Goal: Task Accomplishment & Management: Complete application form

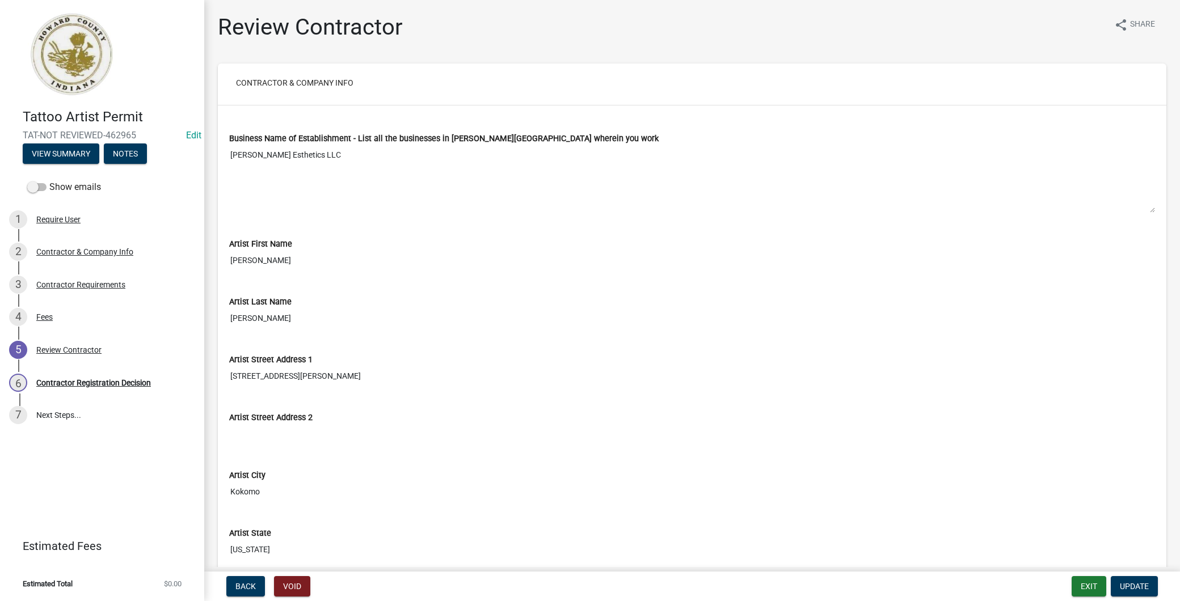
scroll to position [681, 0]
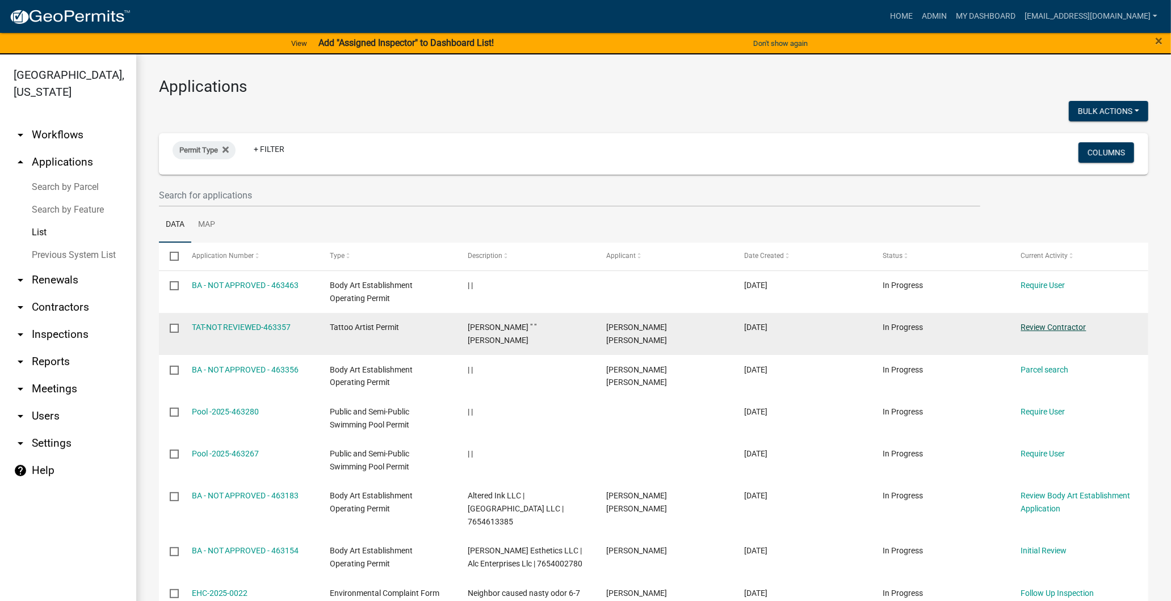
click at [1043, 330] on link "Review Contractor" at bounding box center [1053, 327] width 65 height 9
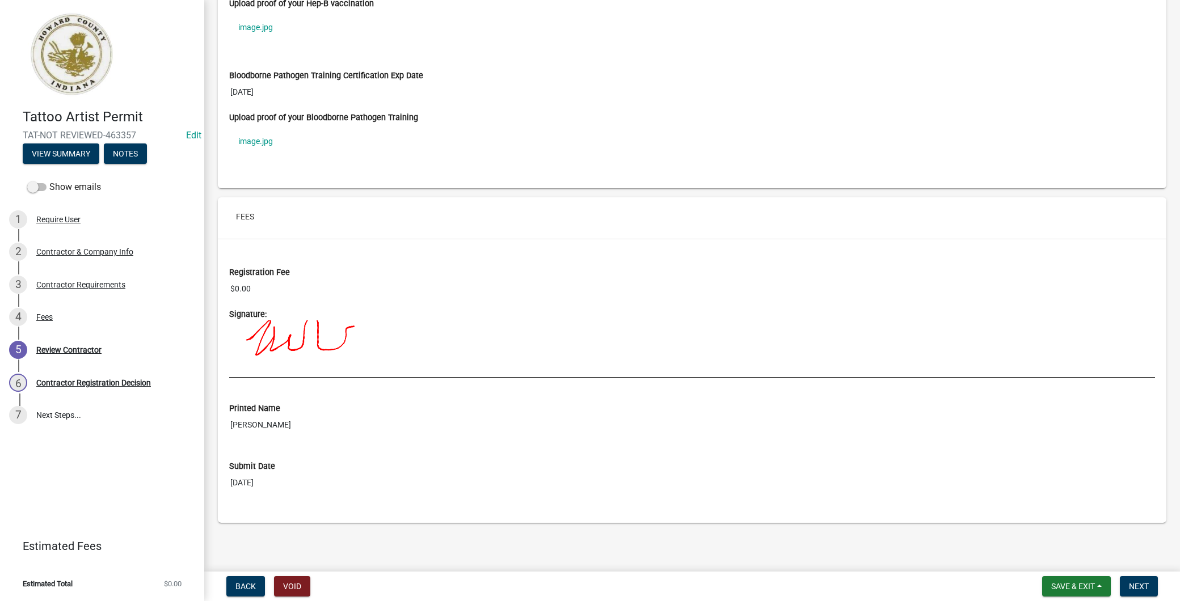
scroll to position [752, 0]
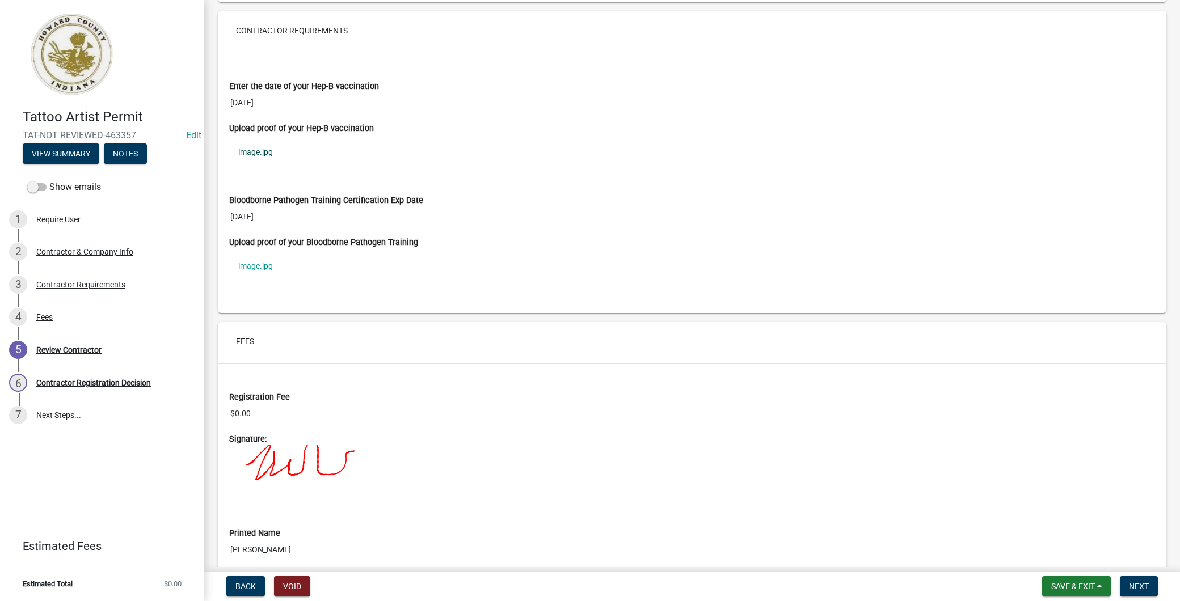
click at [247, 151] on link "image.jpg" at bounding box center [692, 152] width 926 height 26
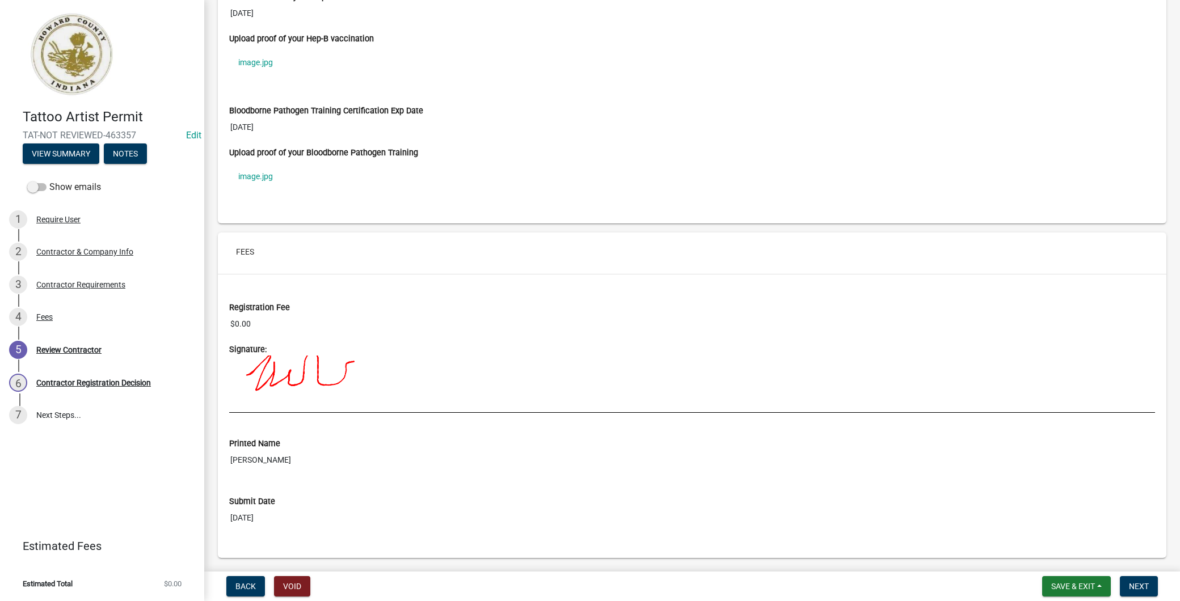
scroll to position [878, 0]
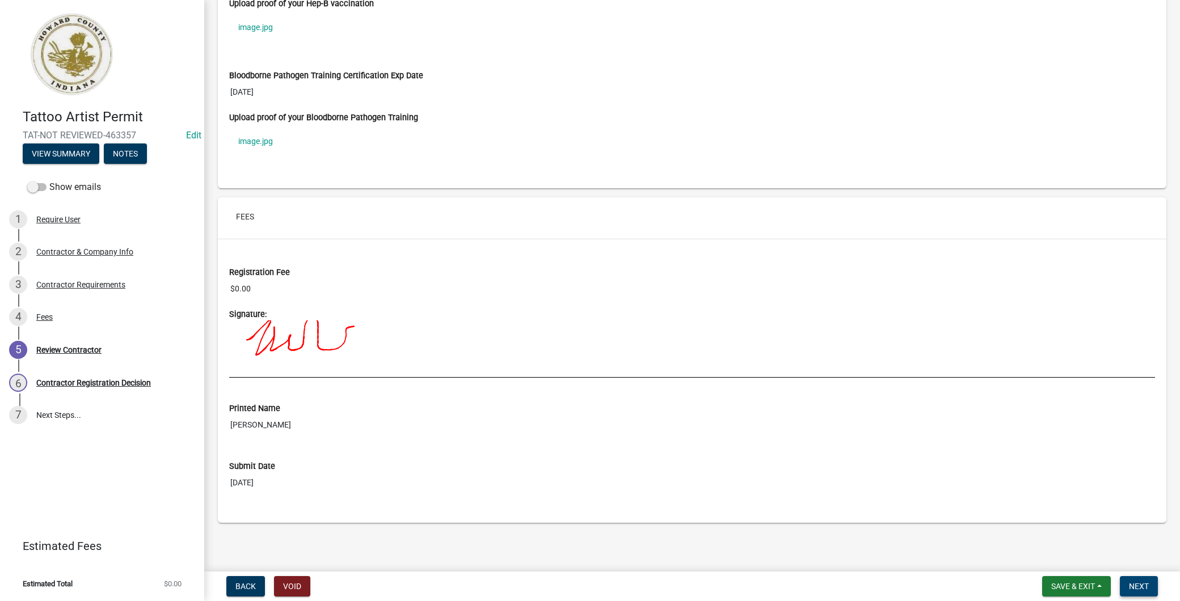
click at [1137, 579] on button "Next" at bounding box center [1139, 586] width 38 height 20
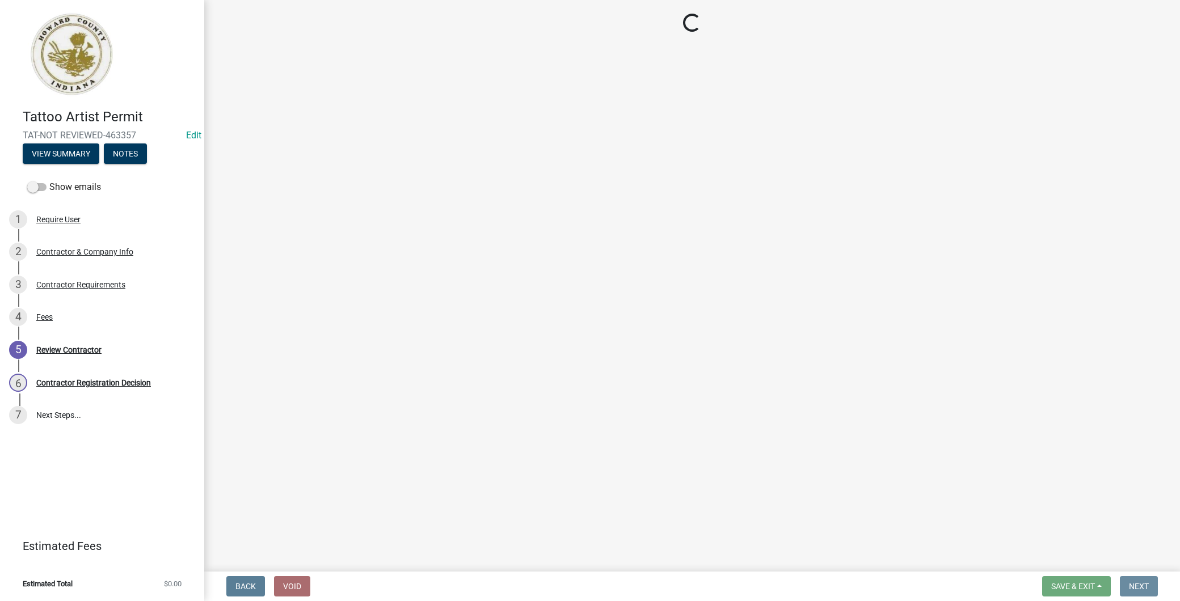
scroll to position [0, 0]
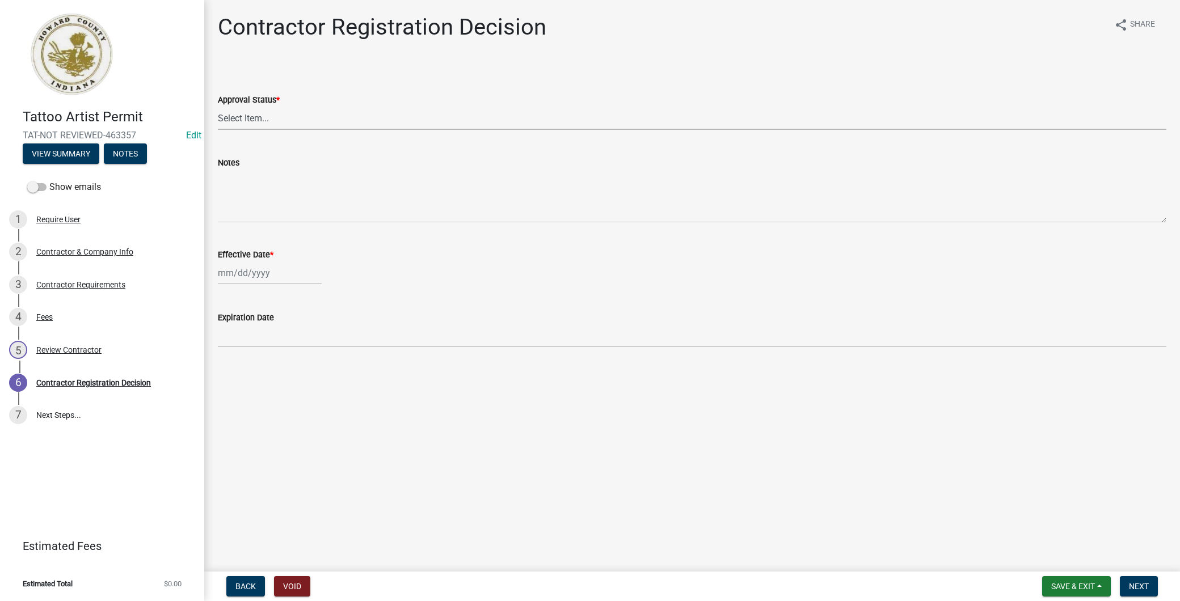
click at [273, 117] on select "Select Item... Approved Denied" at bounding box center [692, 118] width 949 height 23
click at [218, 107] on select "Select Item... Approved Denied" at bounding box center [692, 118] width 949 height 23
select select "4b86b809-39dd-4c68-9f3d-fdb3e7050482"
click at [265, 268] on div at bounding box center [270, 273] width 104 height 23
select select "8"
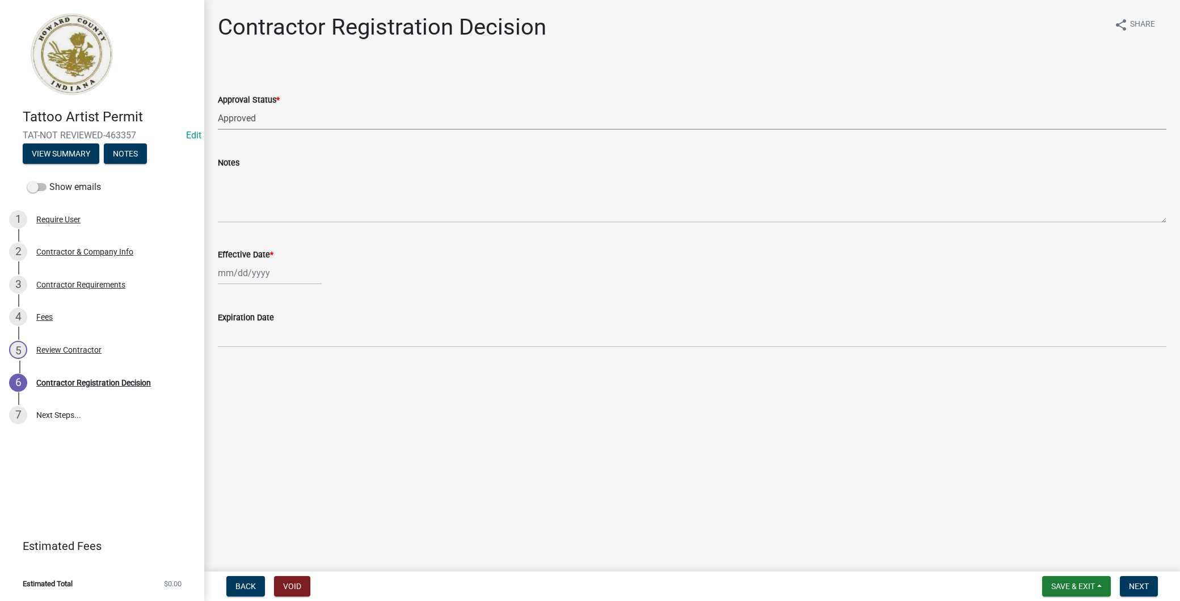
select select "2025"
click at [263, 367] on div "13" at bounding box center [265, 369] width 18 height 18
type input "[DATE]"
click at [1137, 585] on span "Next" at bounding box center [1139, 586] width 20 height 9
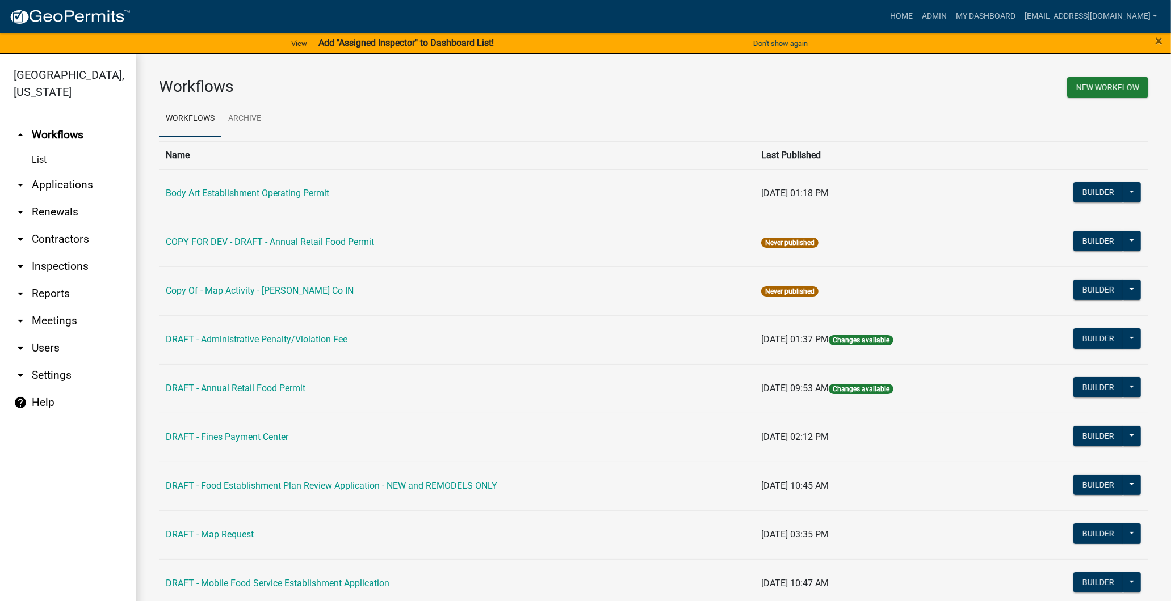
click at [48, 268] on link "arrow_drop_down Inspections" at bounding box center [68, 266] width 136 height 27
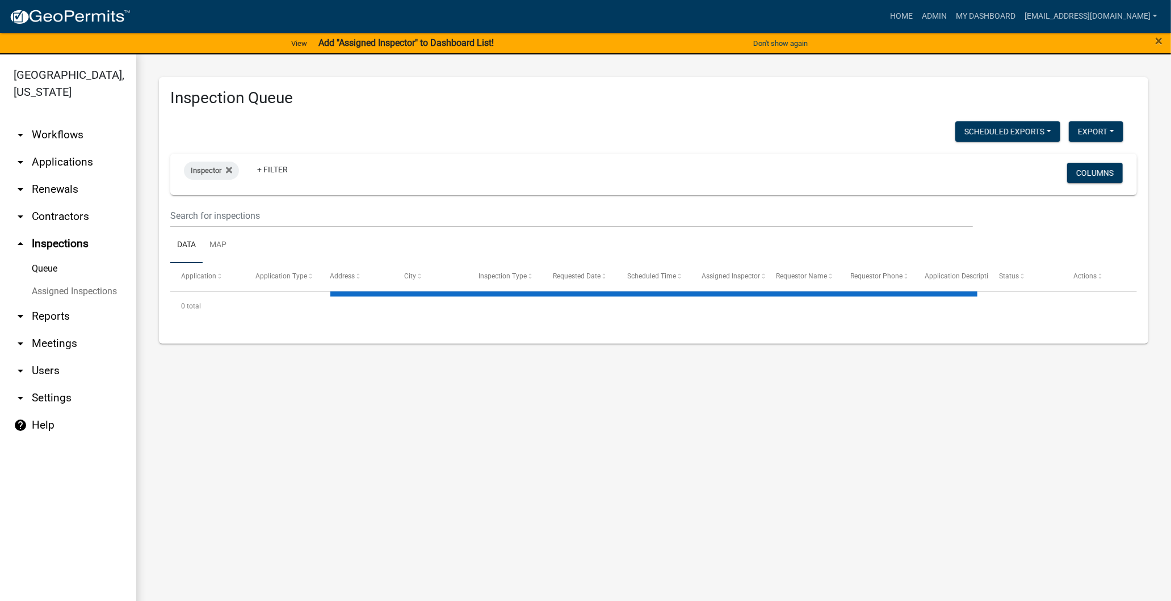
click at [46, 373] on link "arrow_drop_down Users" at bounding box center [68, 370] width 136 height 27
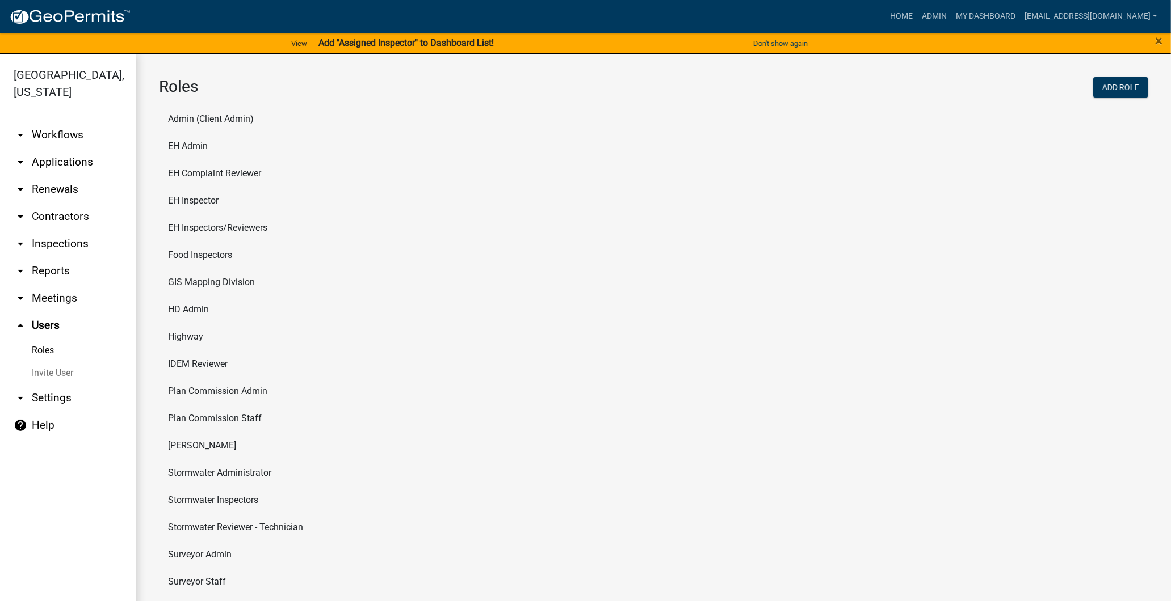
click at [49, 402] on link "arrow_drop_down Settings" at bounding box center [68, 398] width 136 height 27
select select "IN"
select select "Eastern Standard Time"
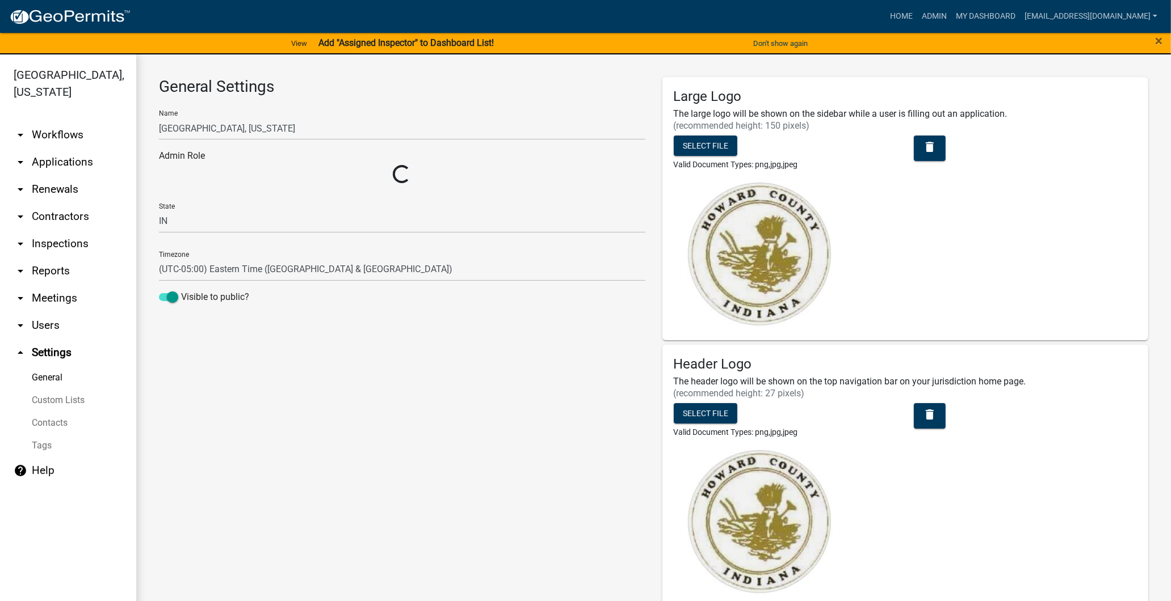
select select "9c9deb39-280e-482d-88ce-bc094a2fb335"
click at [54, 427] on link "Contacts" at bounding box center [68, 423] width 136 height 23
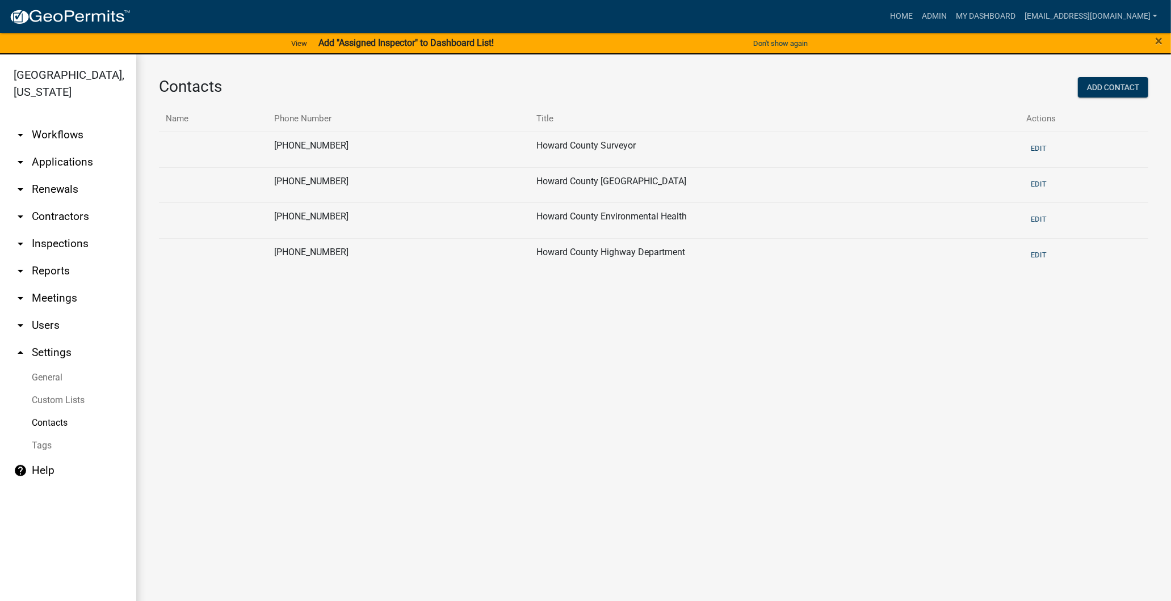
click at [46, 221] on link "arrow_drop_down Contractors" at bounding box center [68, 216] width 136 height 27
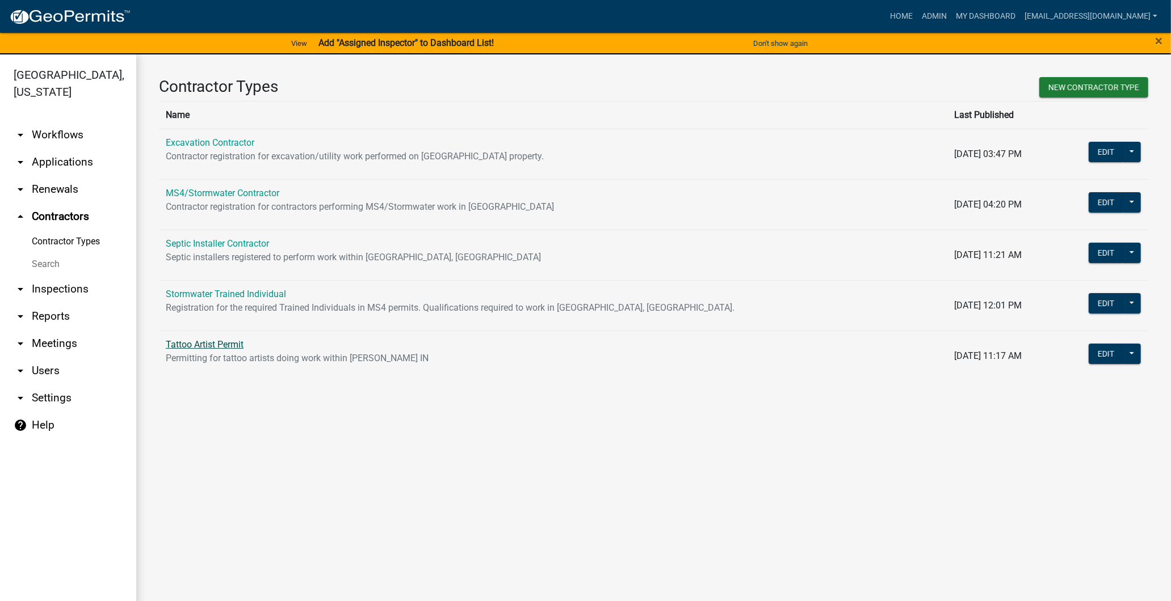
click at [219, 349] on link "Tattoo Artist Permit" at bounding box center [205, 344] width 78 height 11
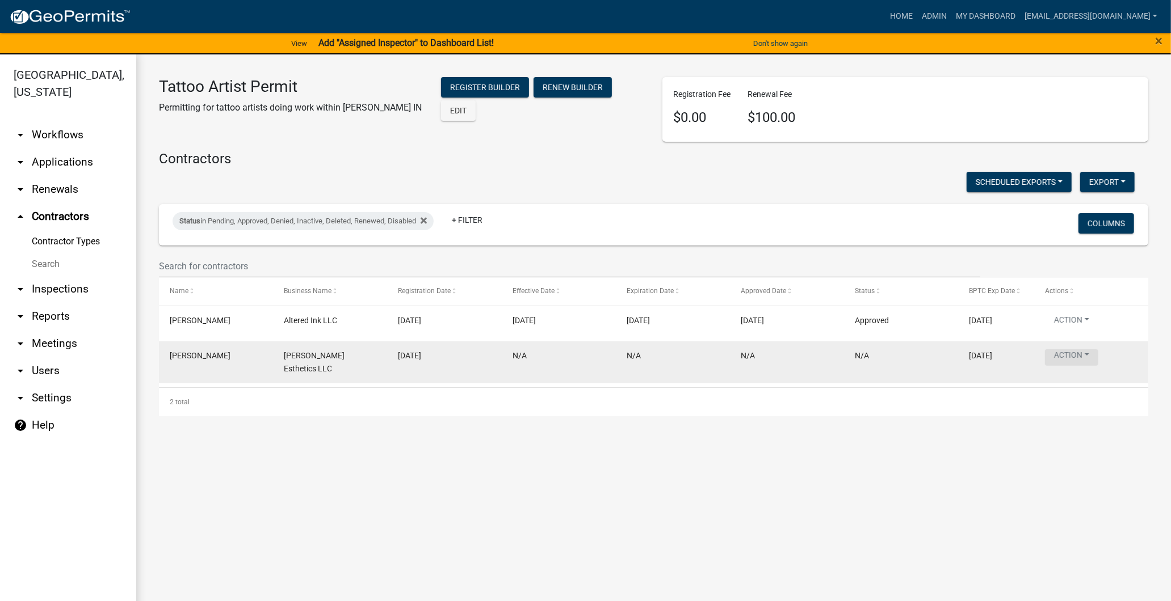
click at [1085, 361] on button "Action" at bounding box center [1071, 358] width 53 height 16
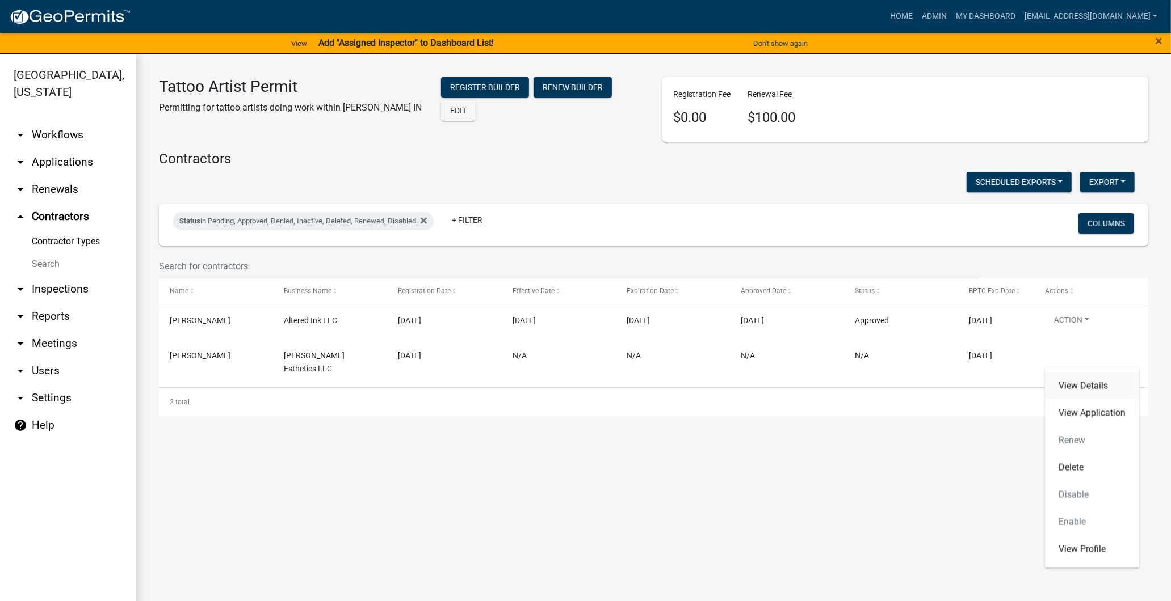
click at [1071, 382] on link "View Details" at bounding box center [1092, 386] width 94 height 27
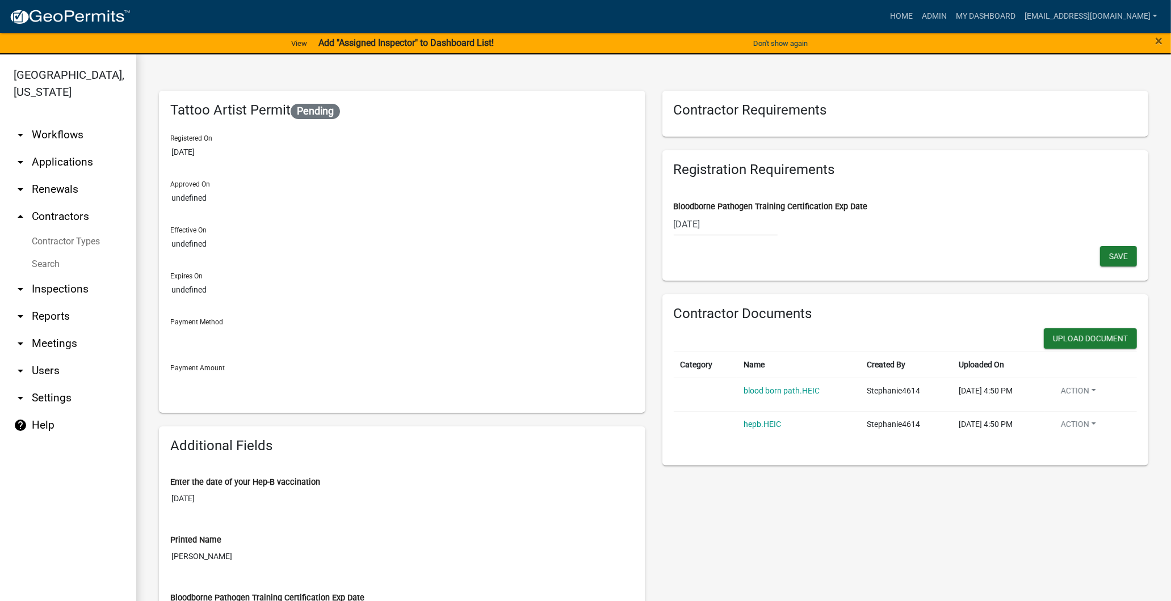
click at [869, 479] on div "Contractor Requirements Registration Requirements Bloodborne Pathogen Training …" at bounding box center [905, 513] width 503 height 844
click at [1058, 343] on button "Upload Document" at bounding box center [1089, 339] width 93 height 20
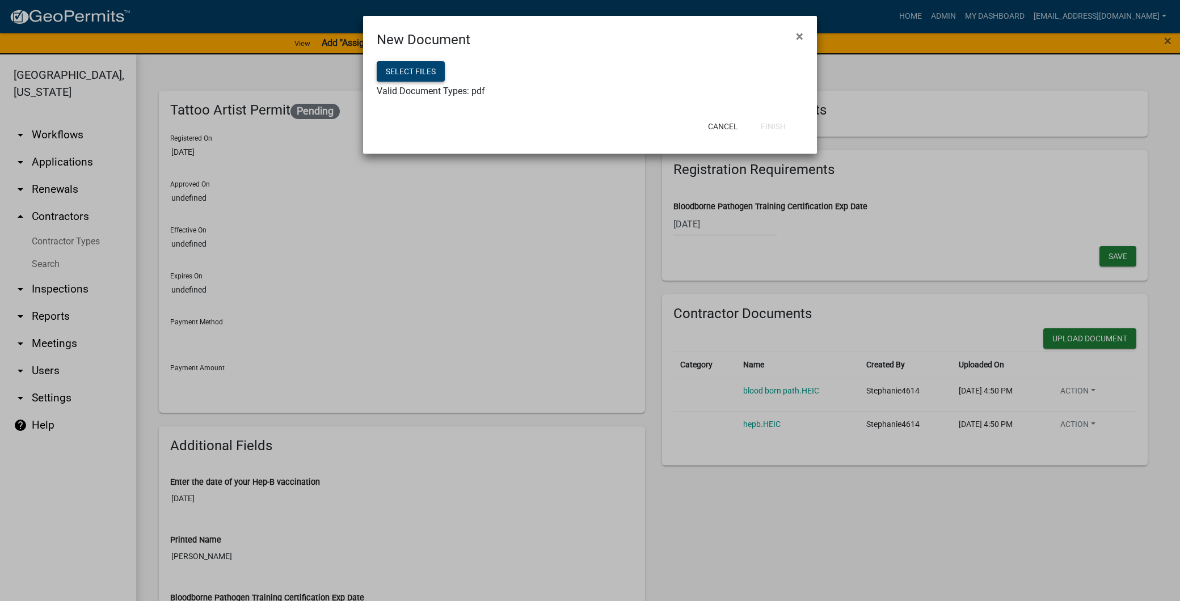
click at [440, 71] on button "Select files" at bounding box center [411, 71] width 68 height 20
click at [789, 34] on button "×" at bounding box center [800, 36] width 26 height 32
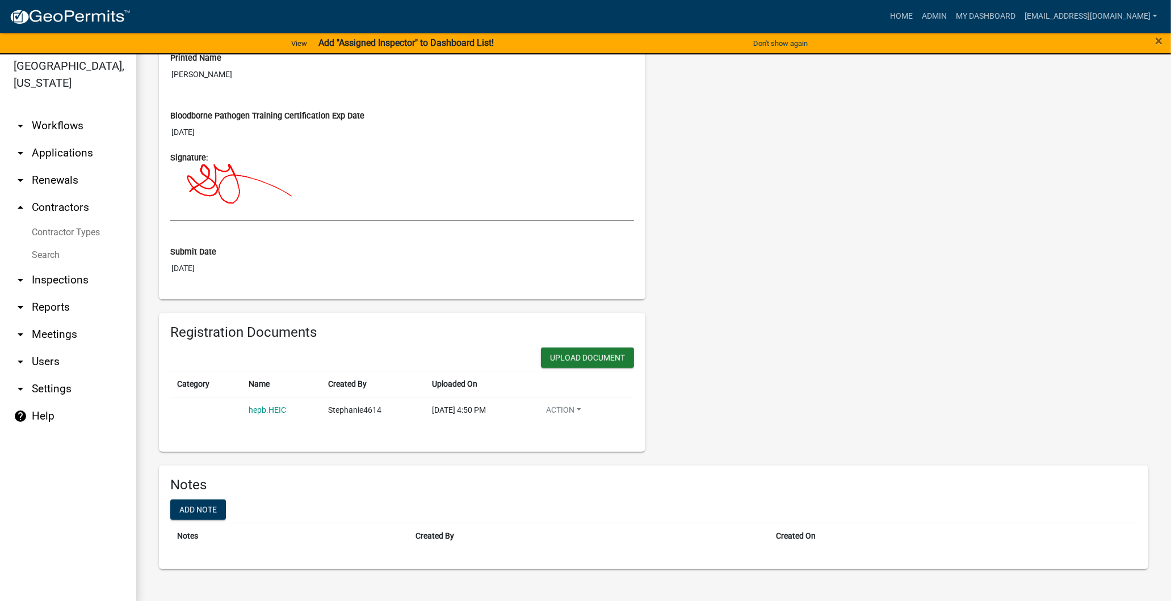
scroll to position [14, 0]
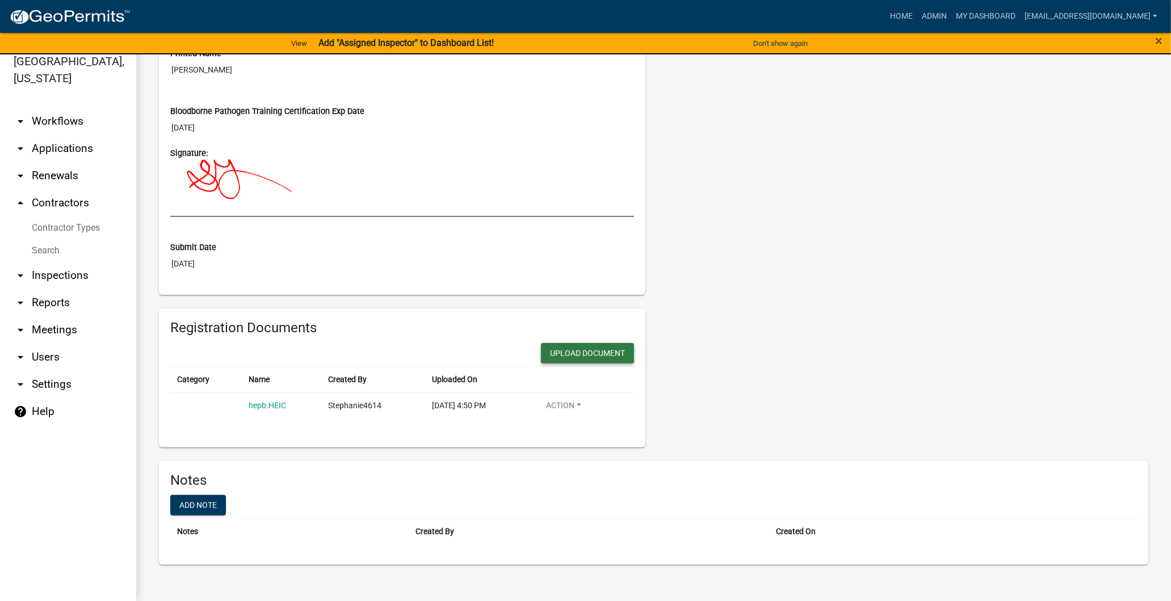
click at [570, 356] on button "Upload Document" at bounding box center [587, 353] width 93 height 20
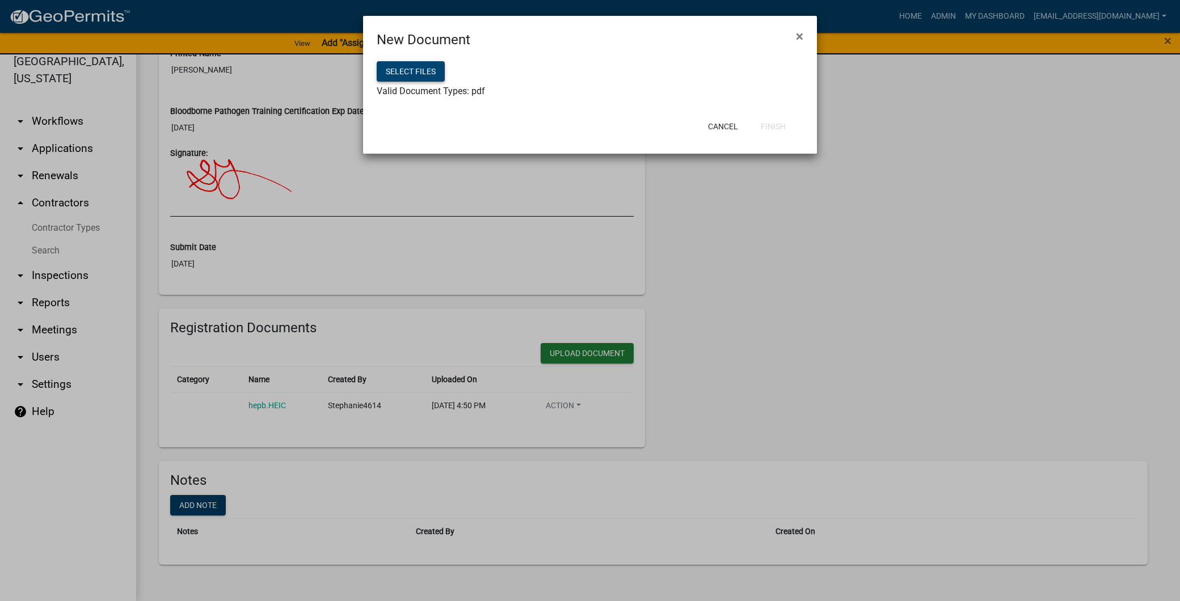
click at [407, 71] on button "Select files" at bounding box center [411, 71] width 68 height 20
click at [798, 30] on span "×" at bounding box center [799, 36] width 7 height 16
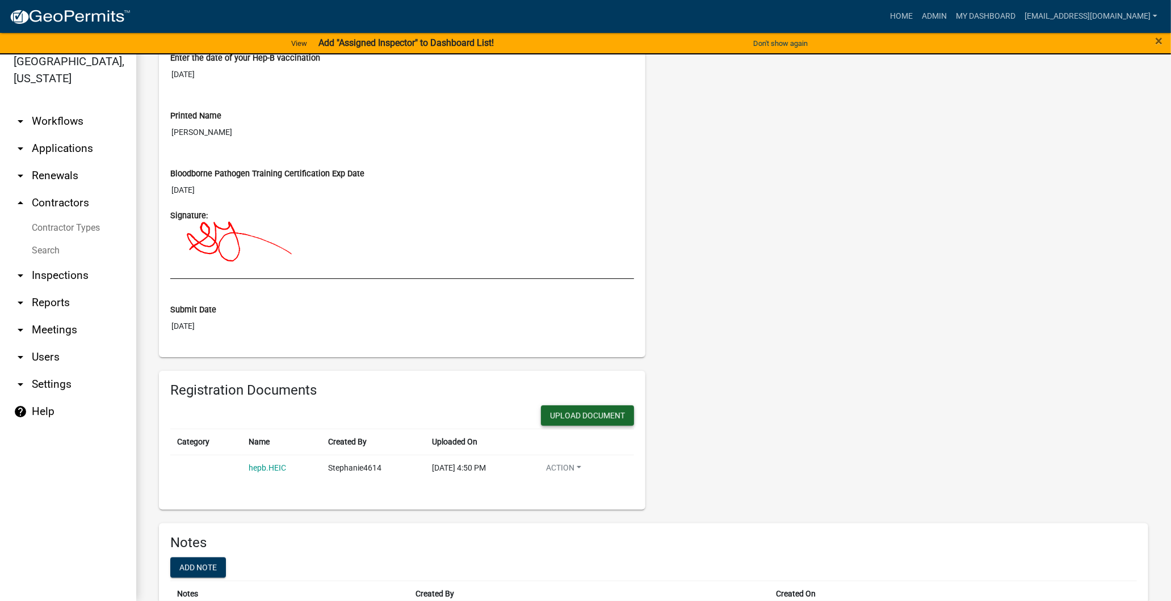
scroll to position [411, 0]
click at [548, 414] on button "Upload Document" at bounding box center [587, 415] width 93 height 20
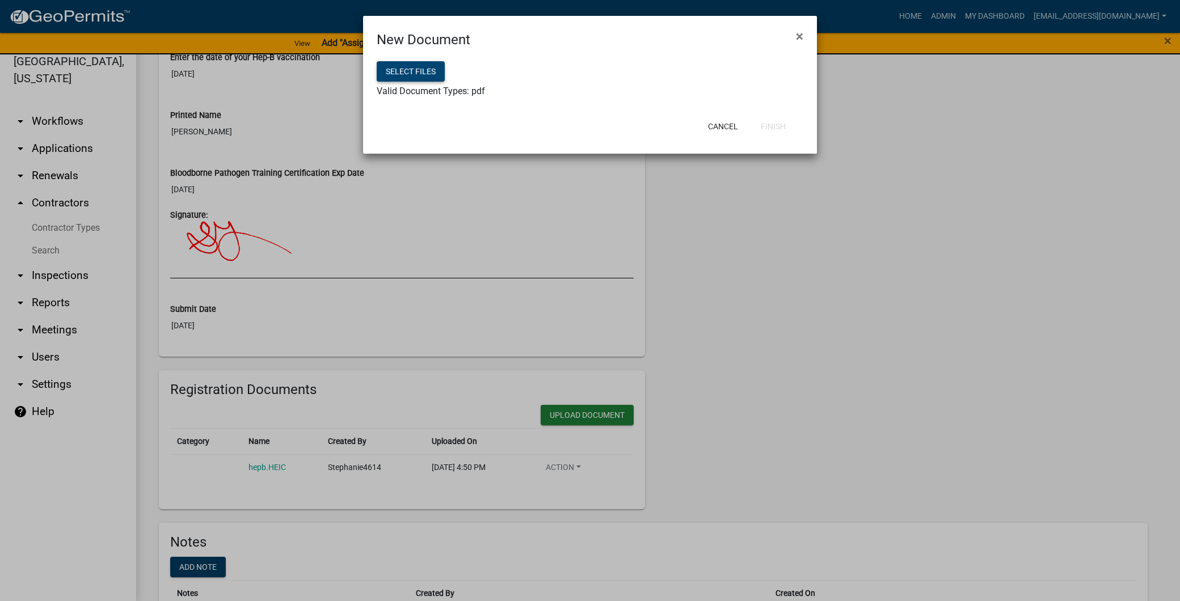
click at [418, 61] on button "Select files" at bounding box center [411, 71] width 68 height 20
click at [780, 127] on button "Finish" at bounding box center [773, 126] width 43 height 20
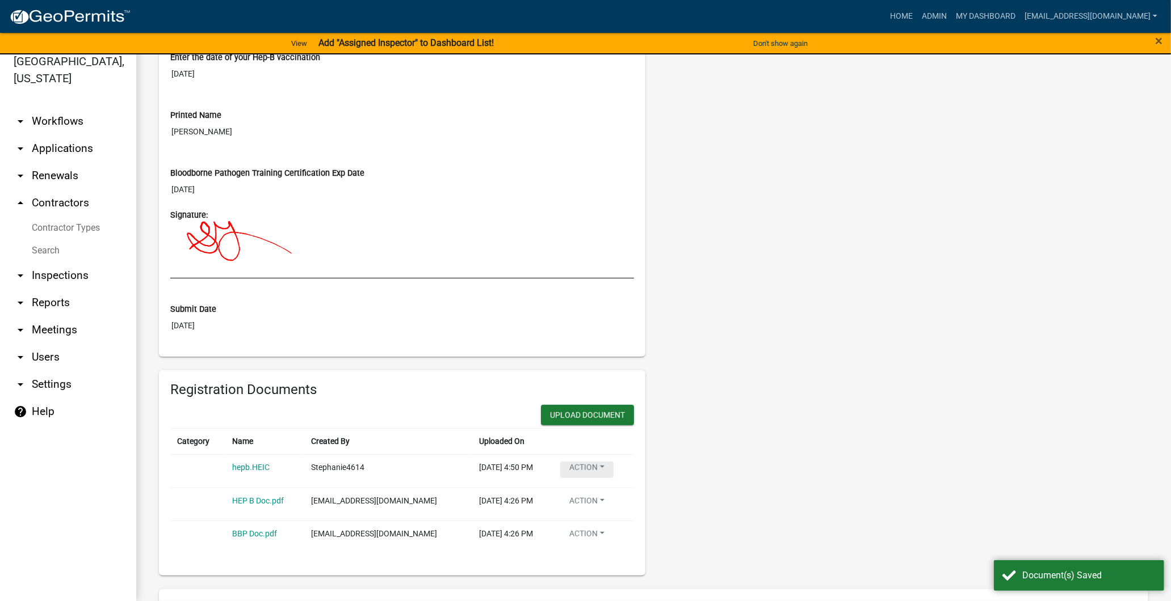
click at [560, 468] on button "Action" at bounding box center [586, 470] width 53 height 16
click at [588, 509] on link "Delete" at bounding box center [605, 496] width 91 height 27
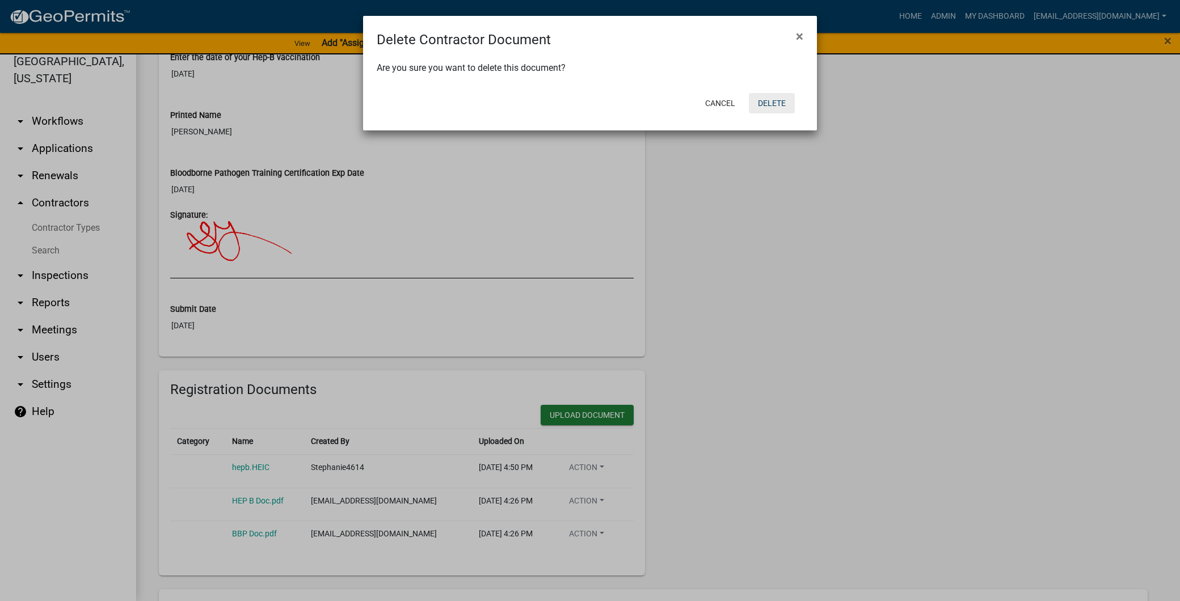
click at [778, 105] on button "Delete" at bounding box center [772, 103] width 46 height 20
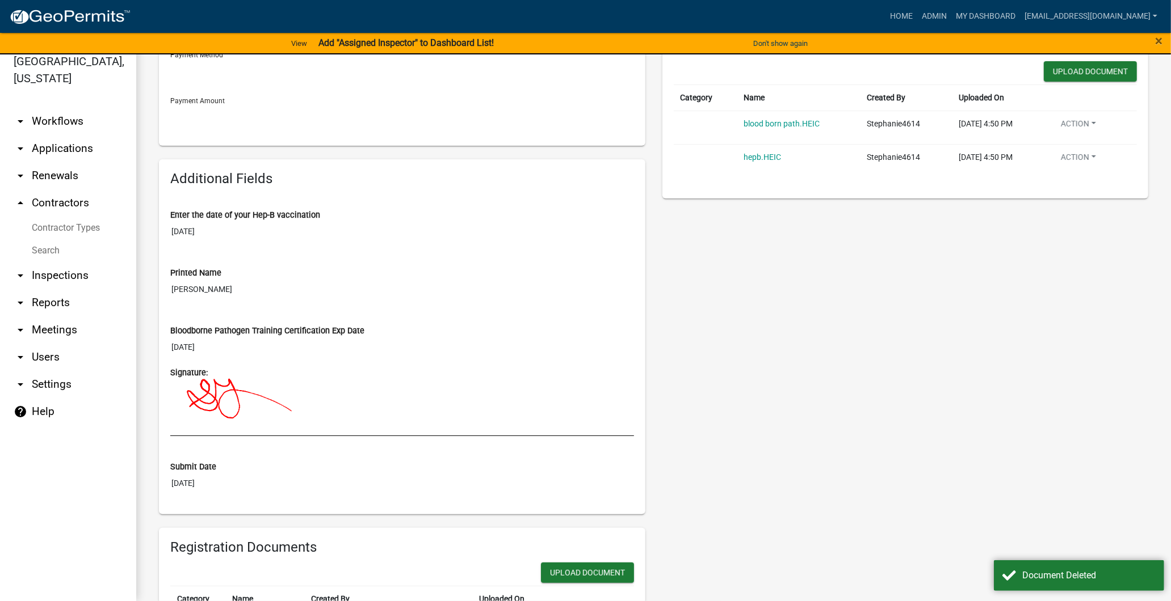
scroll to position [96, 0]
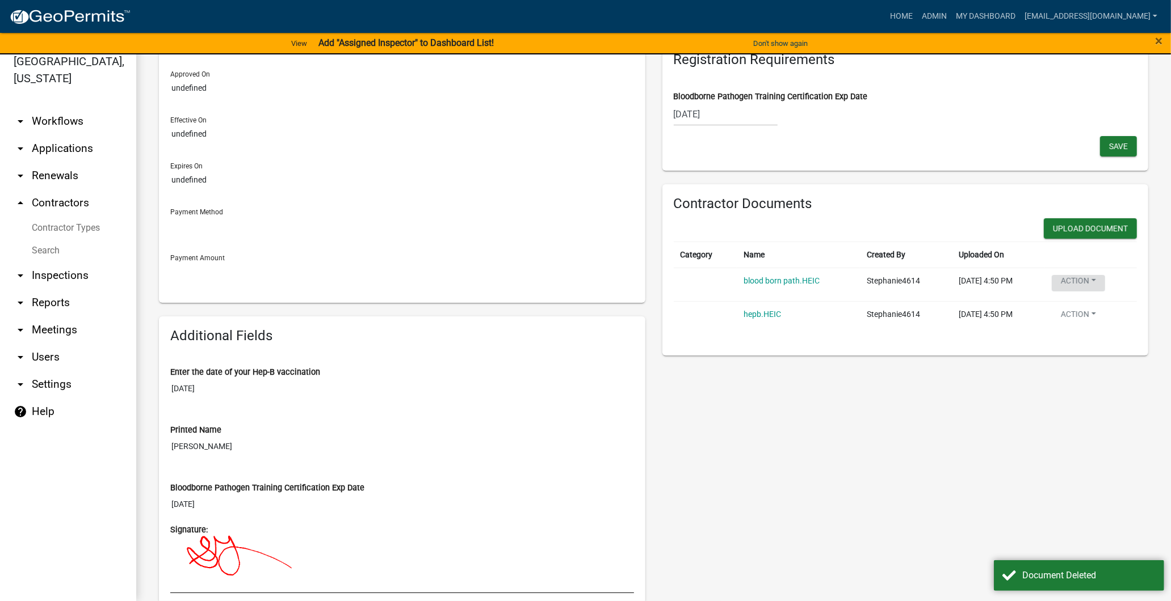
click at [1065, 282] on button "Action" at bounding box center [1077, 283] width 53 height 16
click at [1073, 313] on link "Delete" at bounding box center [1096, 310] width 91 height 27
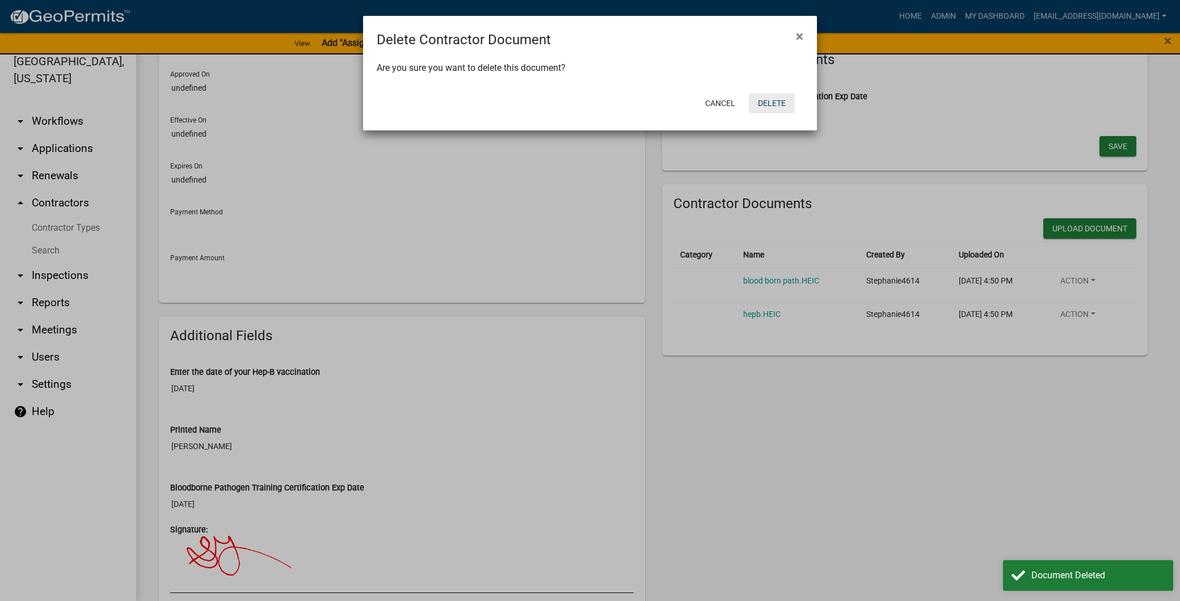
click at [764, 104] on button "Delete" at bounding box center [772, 103] width 46 height 20
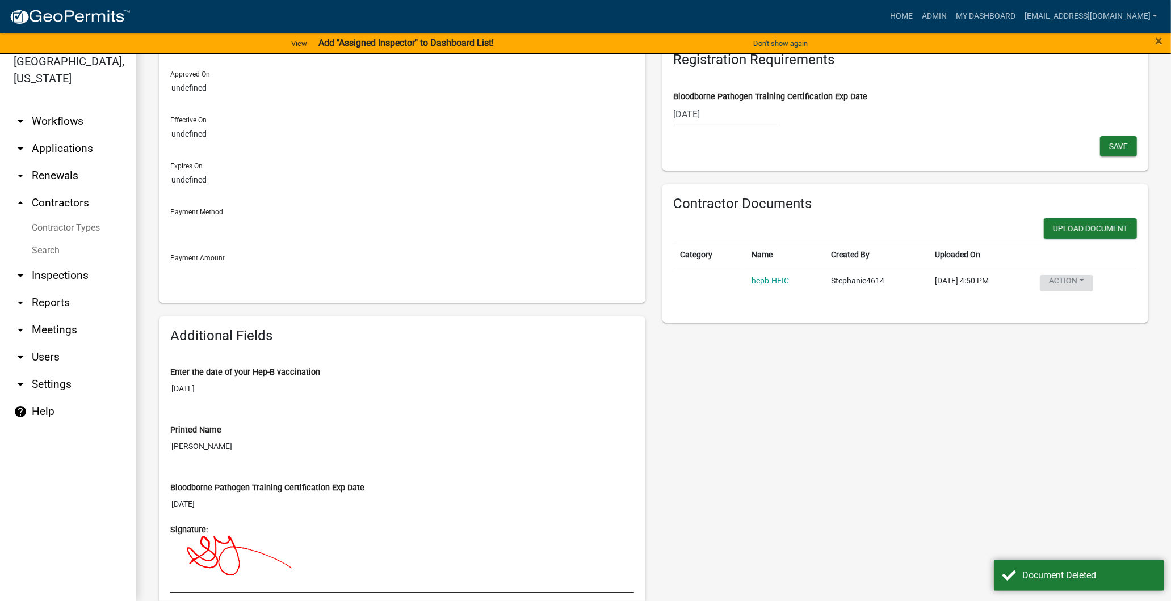
click at [1081, 285] on button "Action" at bounding box center [1065, 283] width 53 height 16
click at [1062, 318] on link "Delete" at bounding box center [1084, 310] width 91 height 27
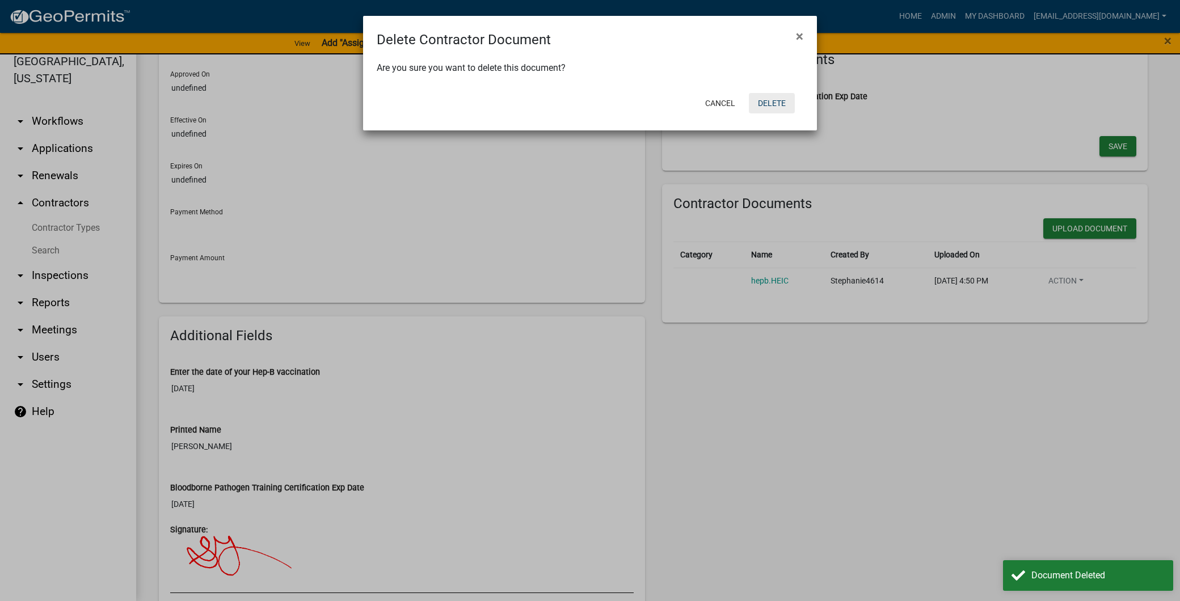
click at [765, 113] on button "Delete" at bounding box center [772, 103] width 46 height 20
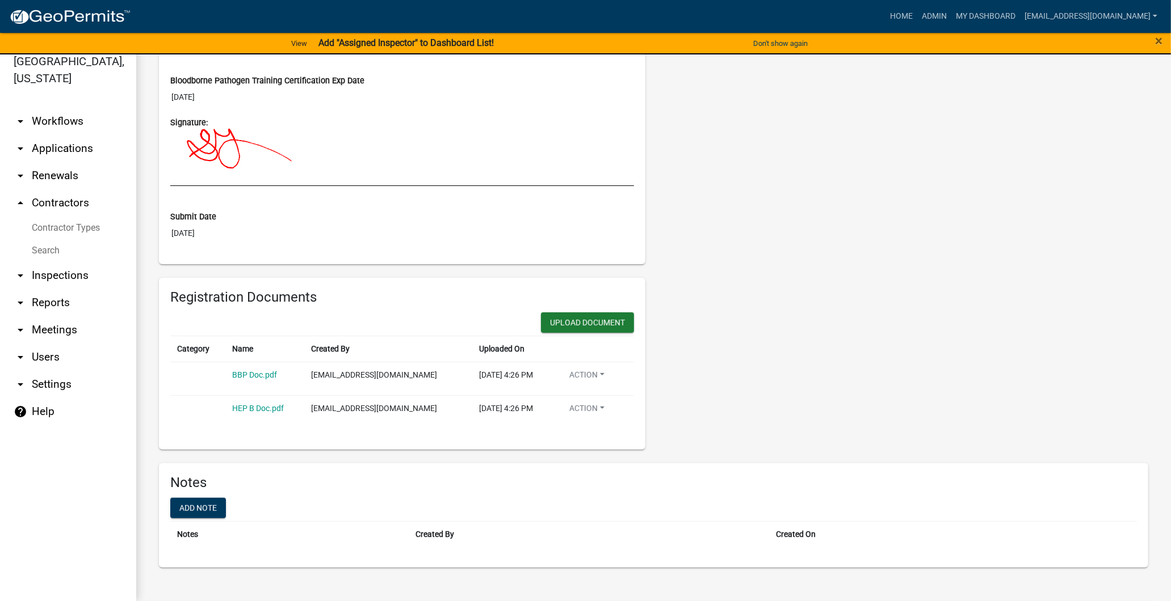
scroll to position [126, 0]
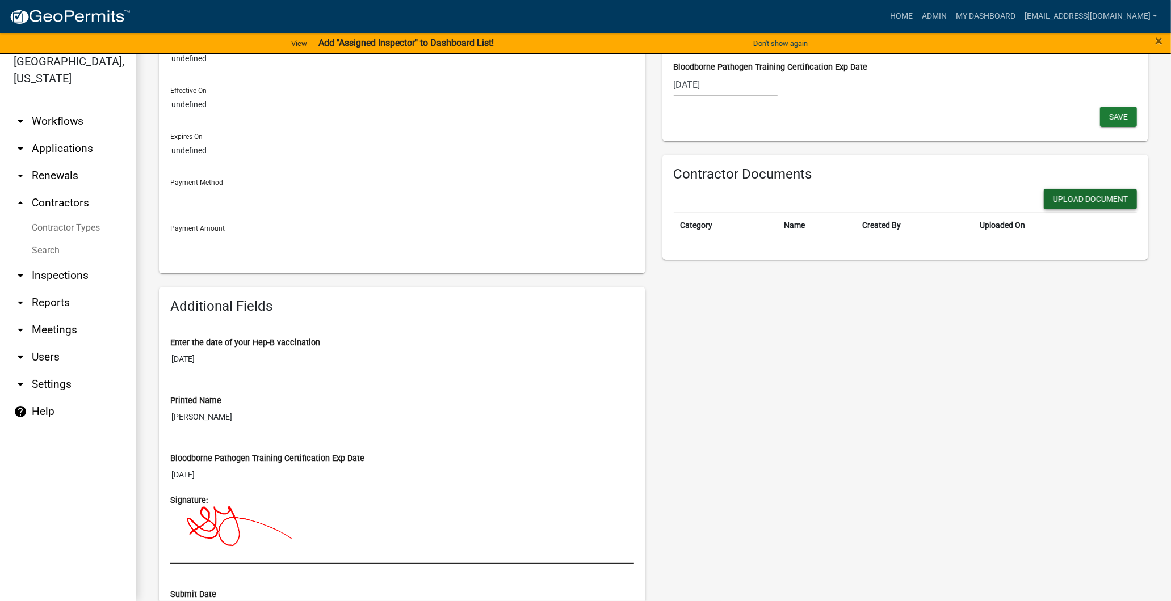
click at [1053, 191] on button "Upload Document" at bounding box center [1089, 199] width 93 height 20
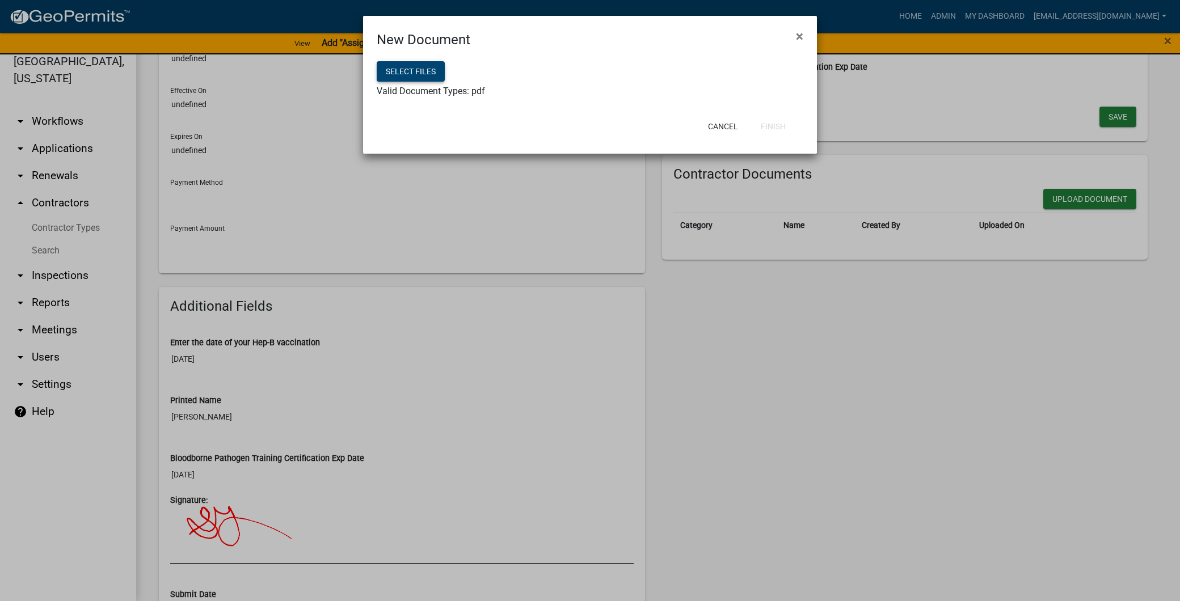
click at [423, 72] on button "Select files" at bounding box center [411, 71] width 68 height 20
click at [788, 123] on button "Finish" at bounding box center [773, 126] width 43 height 20
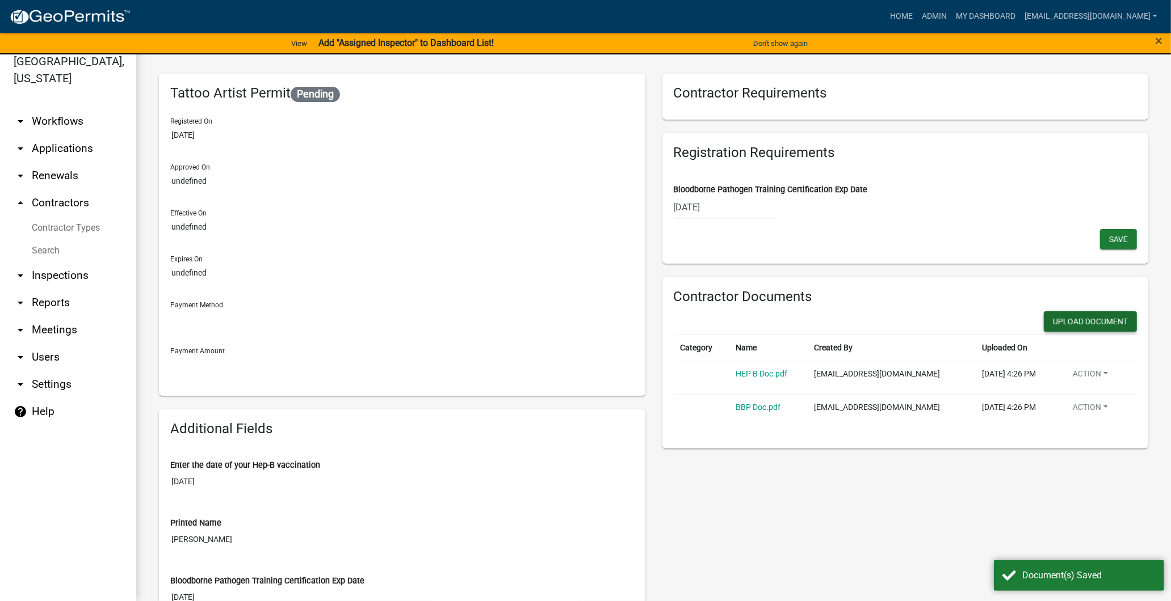
scroll to position [0, 0]
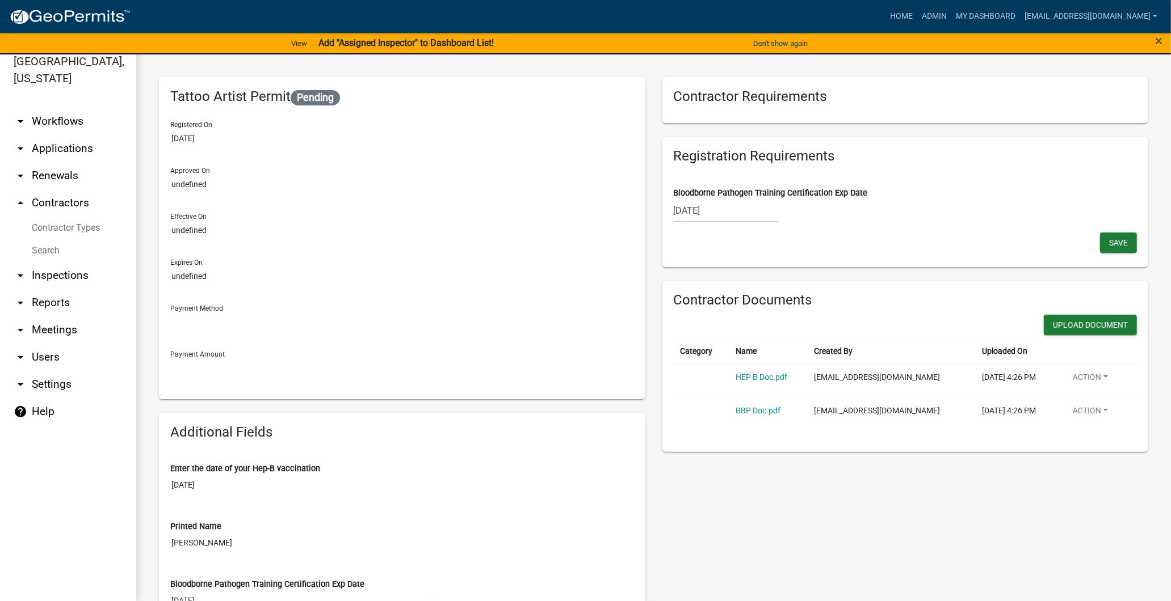
click at [62, 230] on link "Contractor Types" at bounding box center [68, 228] width 136 height 23
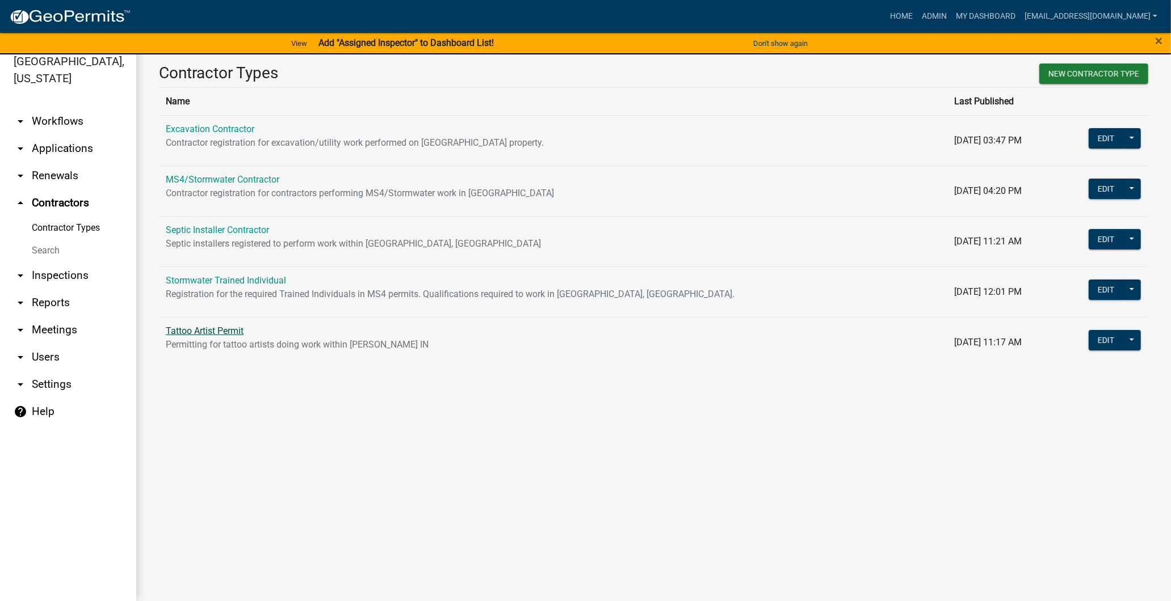
click at [220, 331] on link "Tattoo Artist Permit" at bounding box center [205, 331] width 78 height 11
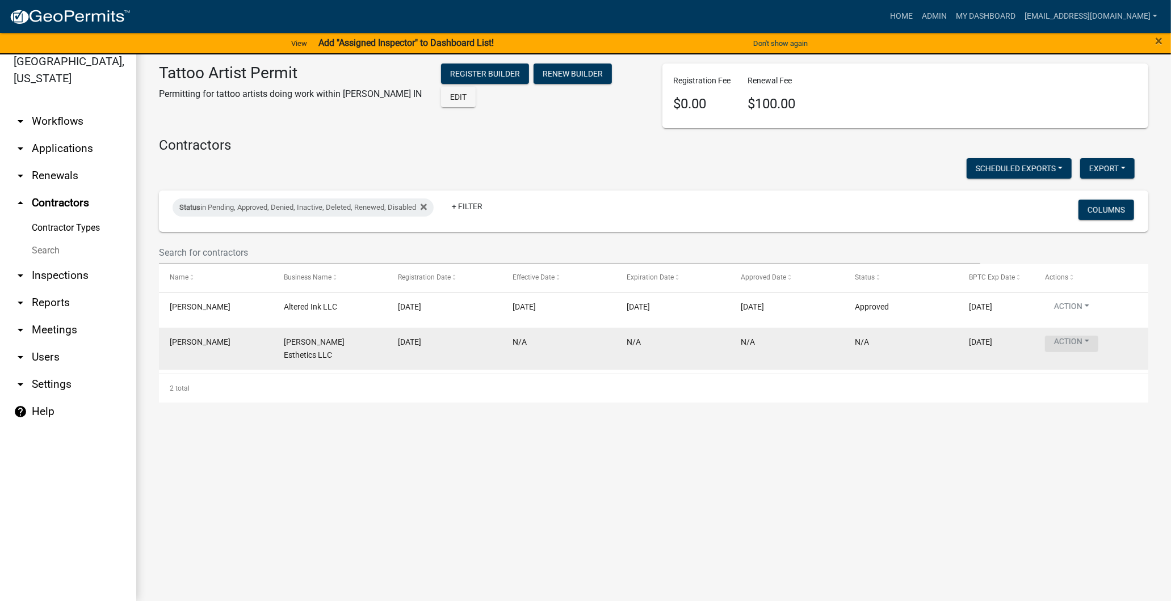
click at [1058, 339] on button "Action" at bounding box center [1071, 344] width 53 height 16
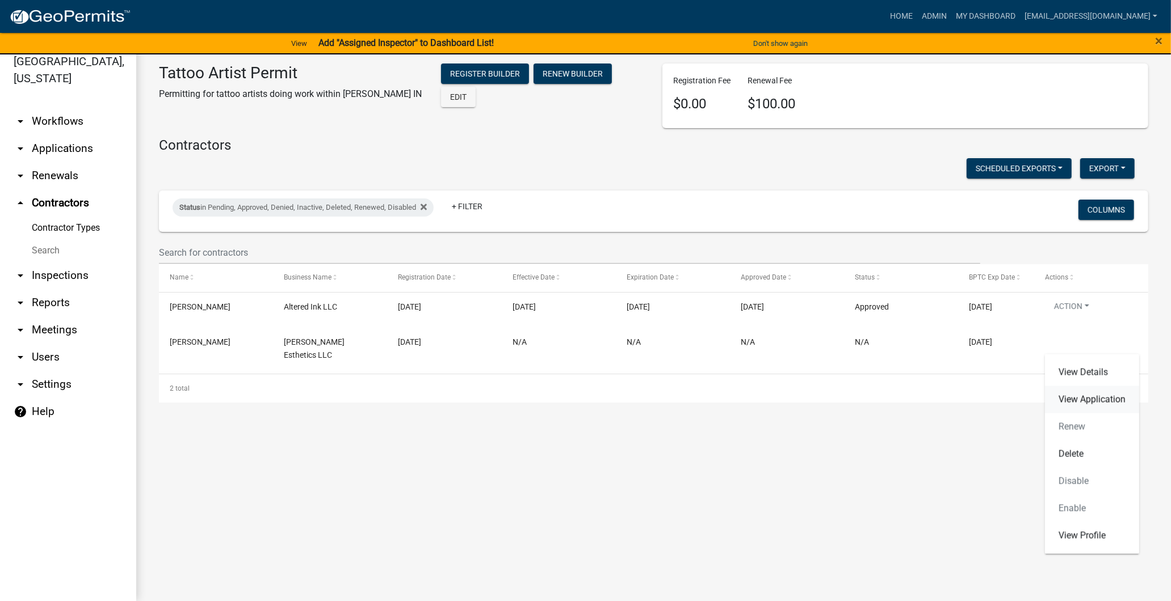
click at [1084, 393] on link "View Application" at bounding box center [1092, 399] width 94 height 27
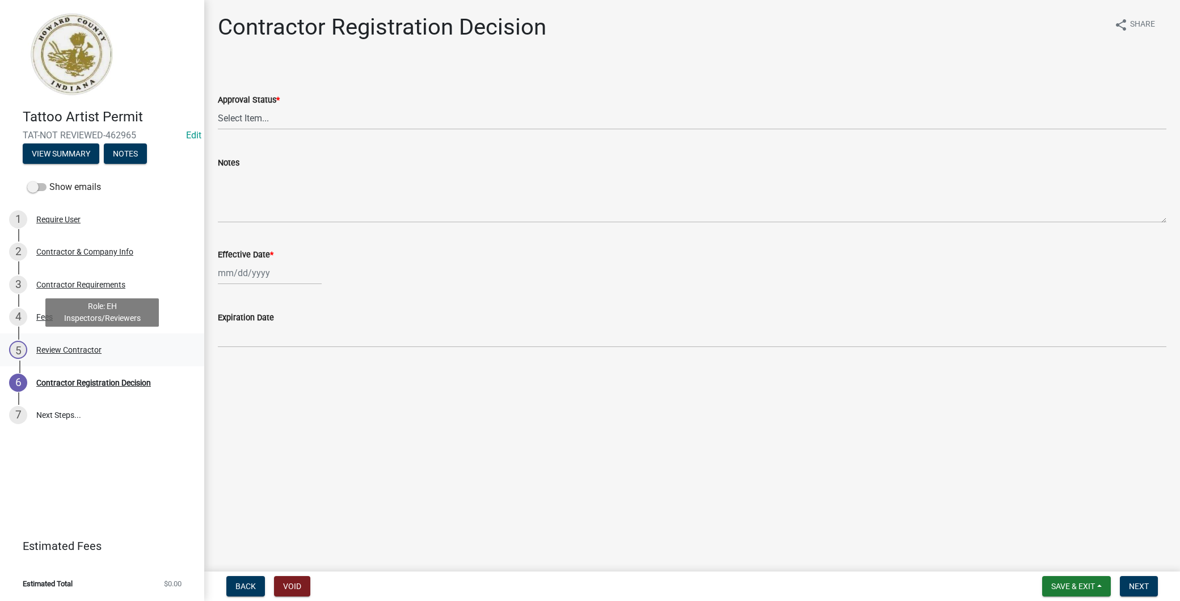
click at [98, 361] on link "5 Review Contractor" at bounding box center [102, 350] width 204 height 33
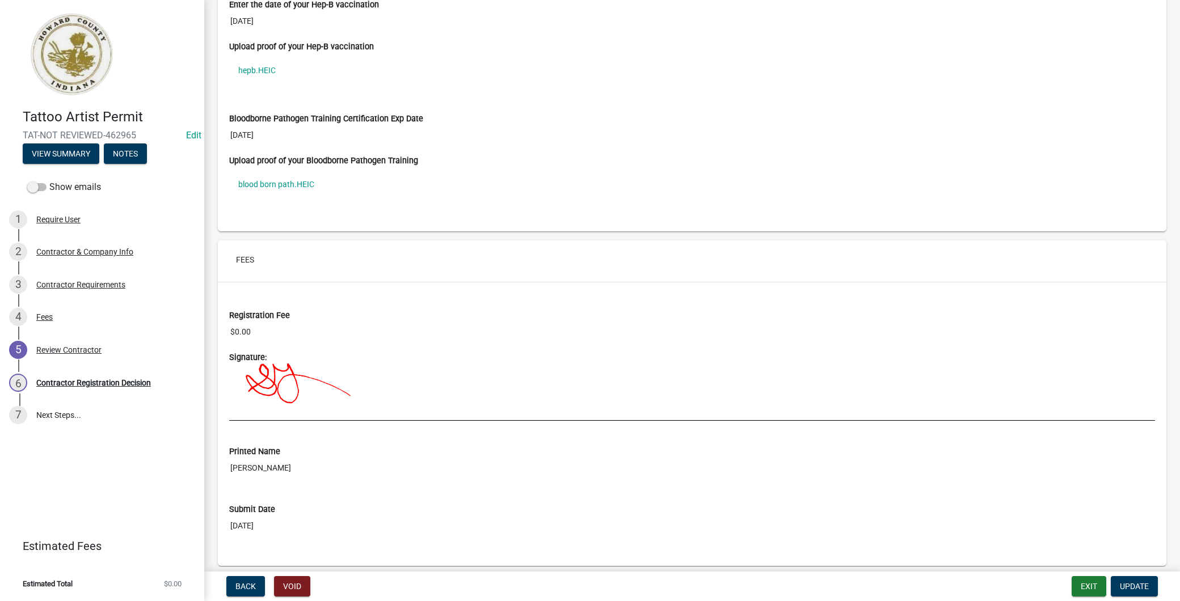
scroll to position [815, 0]
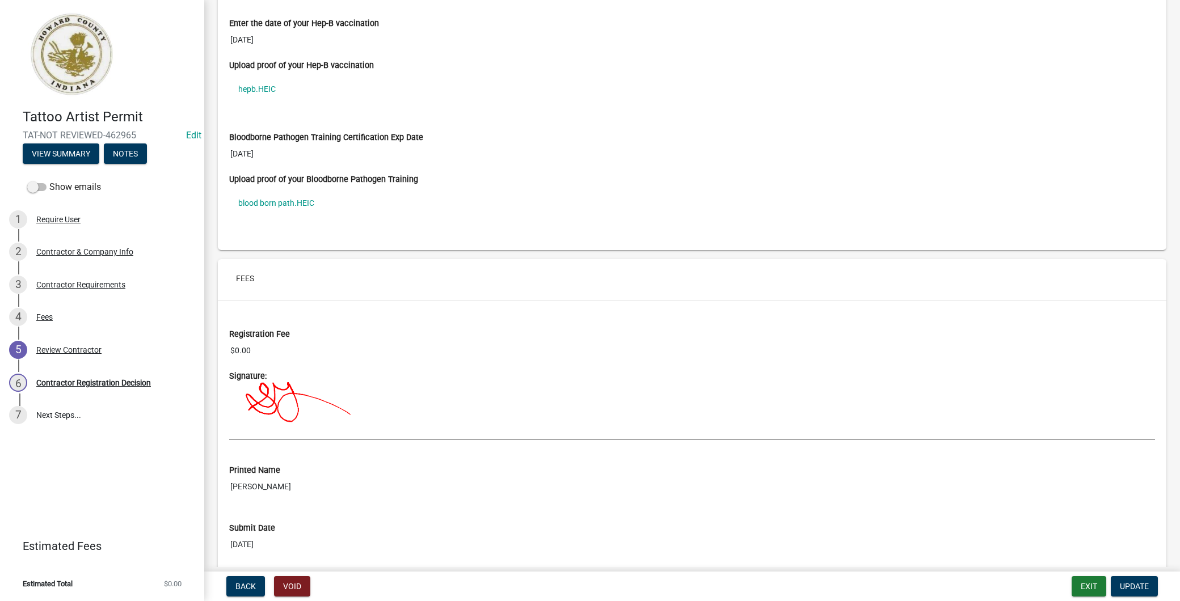
click at [128, 282] on div "3 Contractor Requirements" at bounding box center [97, 285] width 177 height 18
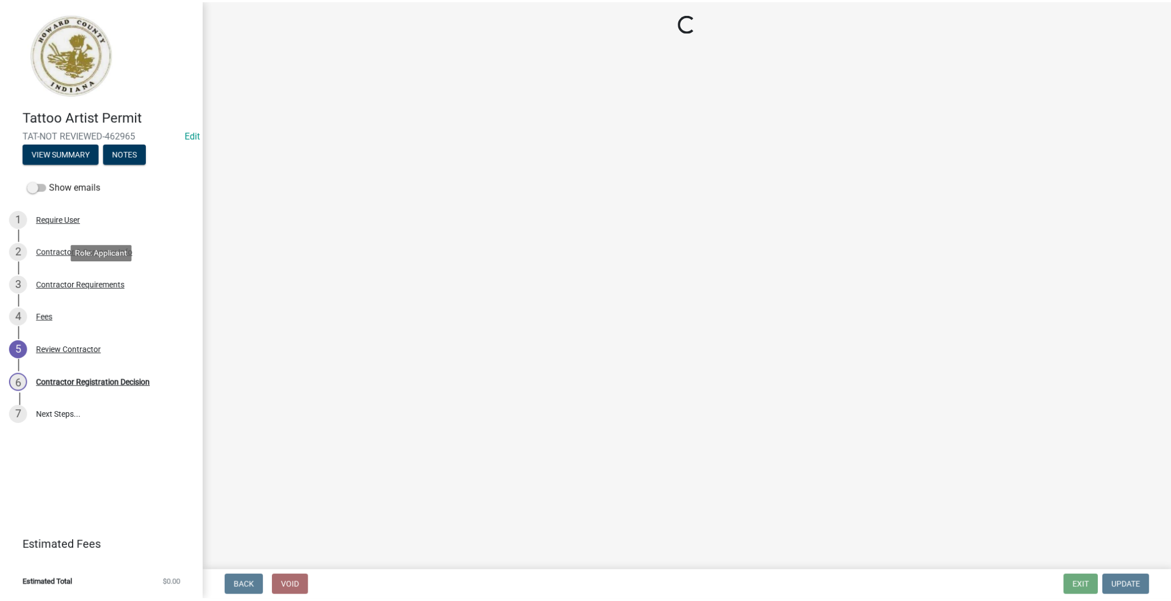
scroll to position [0, 0]
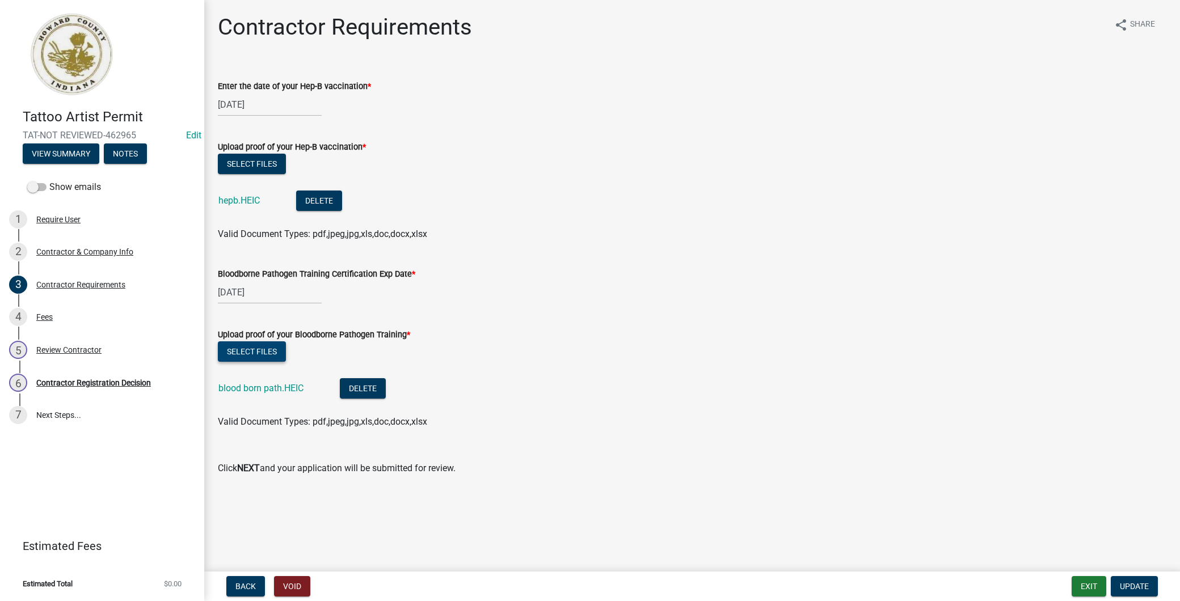
click at [248, 348] on button "Select files" at bounding box center [252, 352] width 68 height 20
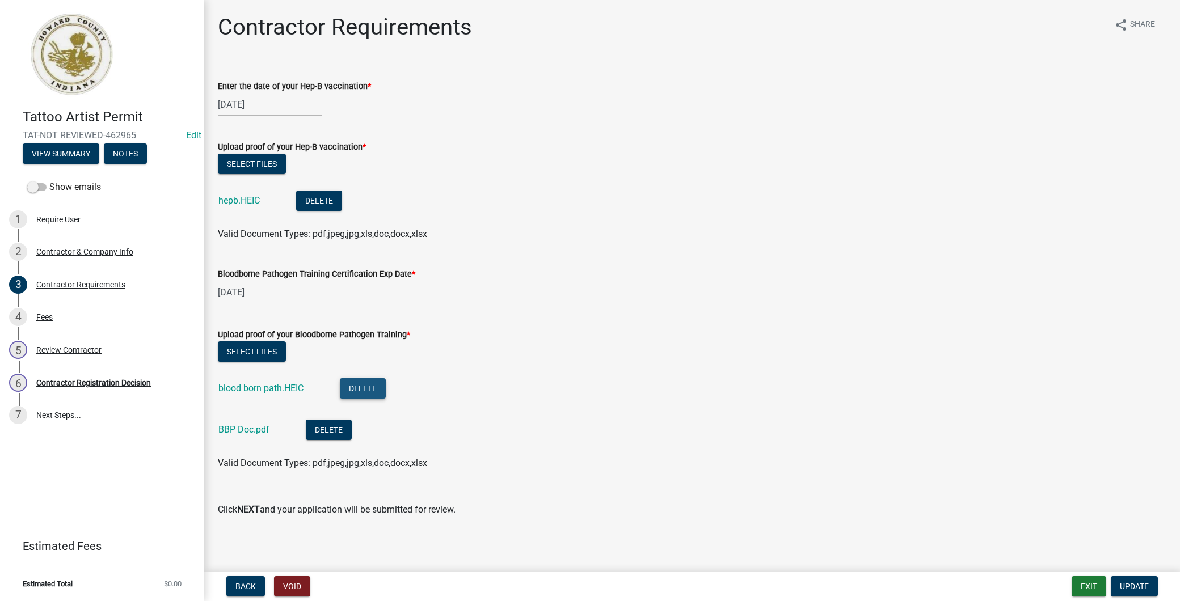
click at [365, 390] on button "Delete" at bounding box center [363, 388] width 46 height 20
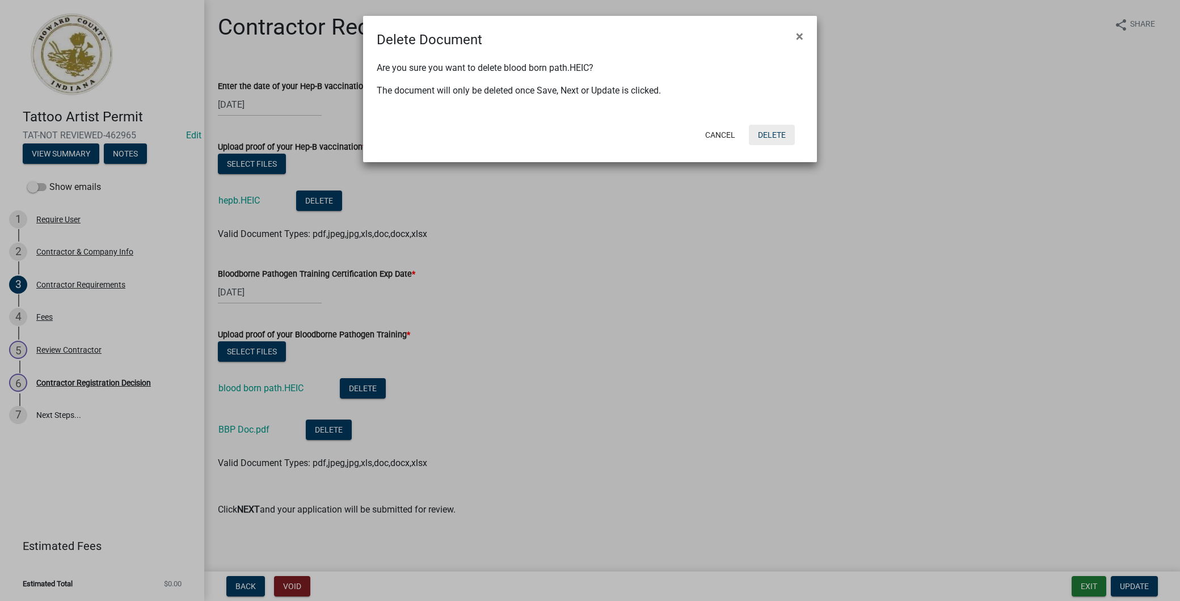
click at [764, 138] on button "Delete" at bounding box center [772, 135] width 46 height 20
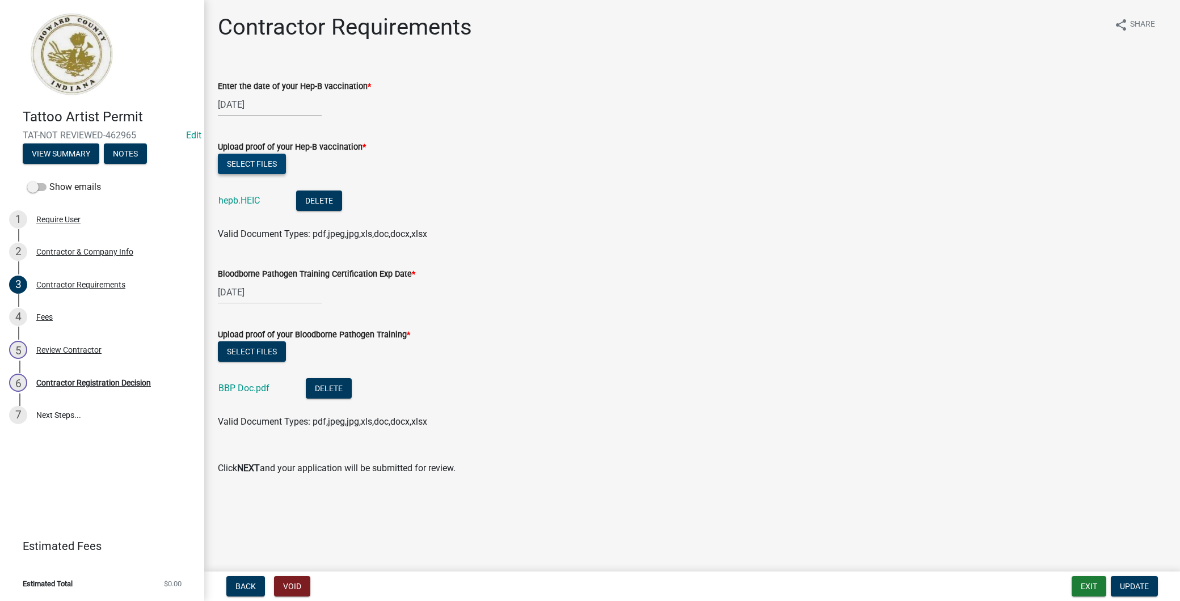
click at [272, 163] on button "Select files" at bounding box center [252, 164] width 68 height 20
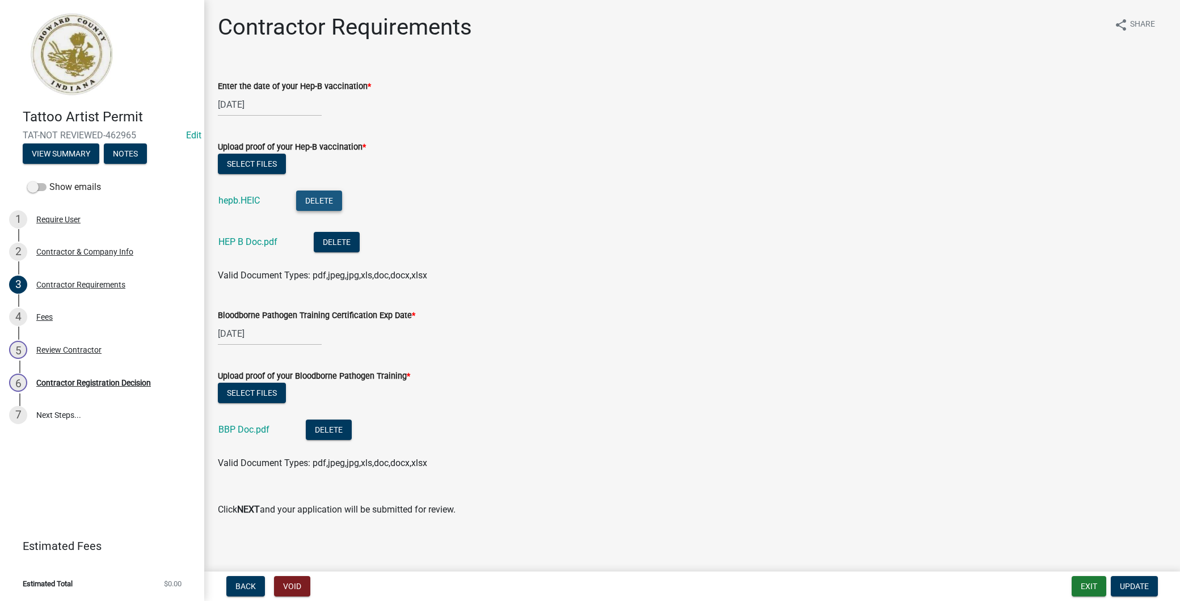
click at [331, 199] on button "Delete" at bounding box center [319, 201] width 46 height 20
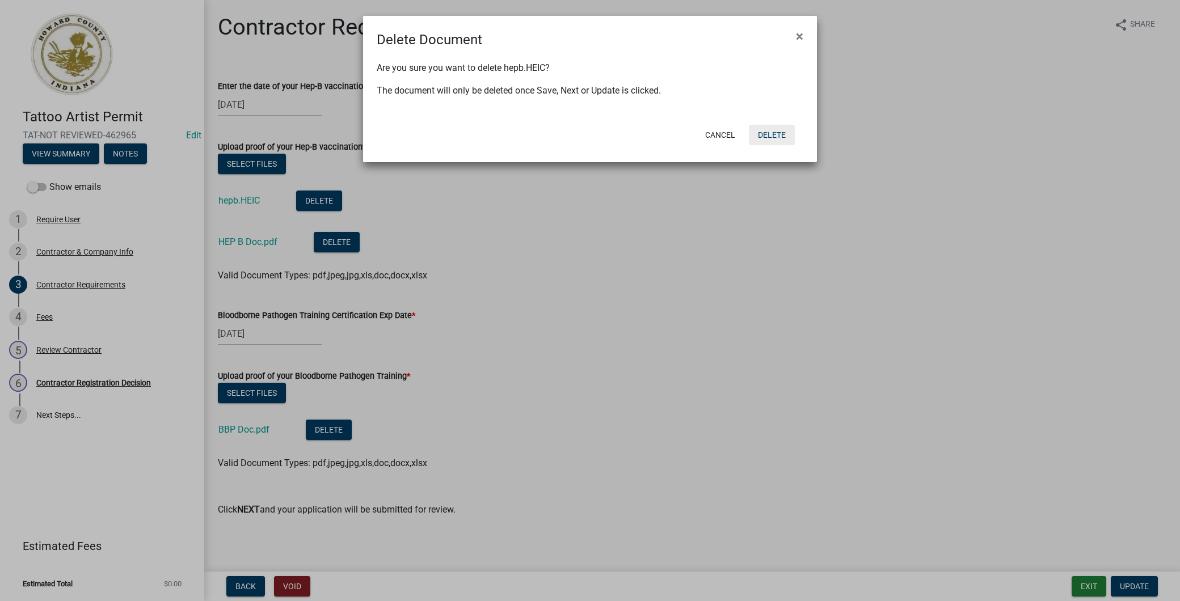
click at [772, 137] on button "Delete" at bounding box center [772, 135] width 46 height 20
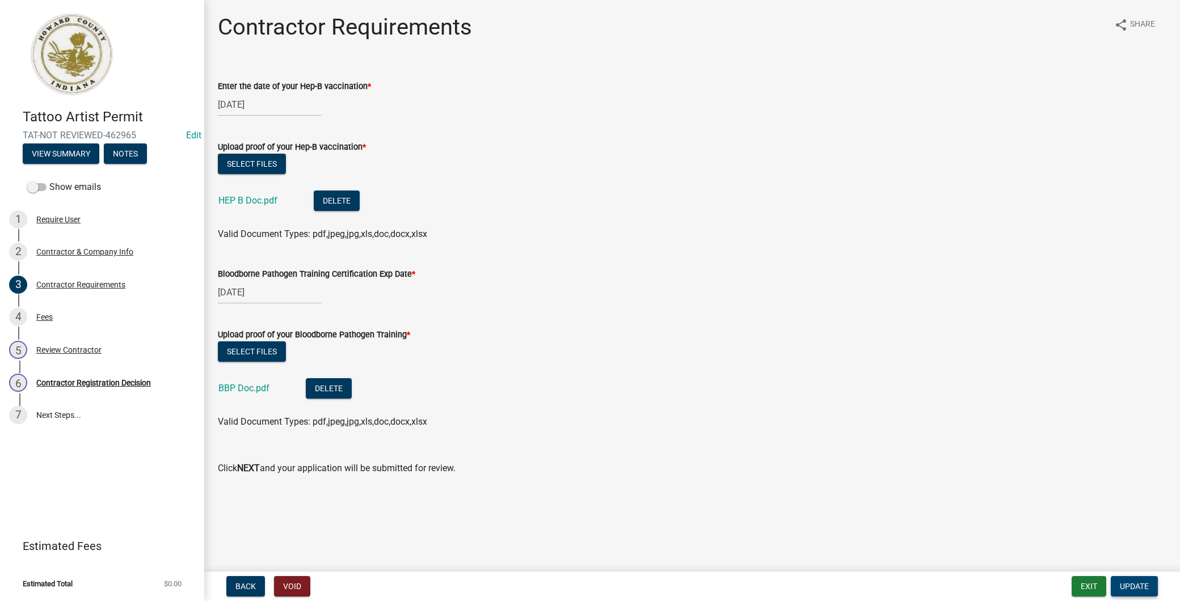
click at [1136, 586] on span "Update" at bounding box center [1134, 586] width 29 height 9
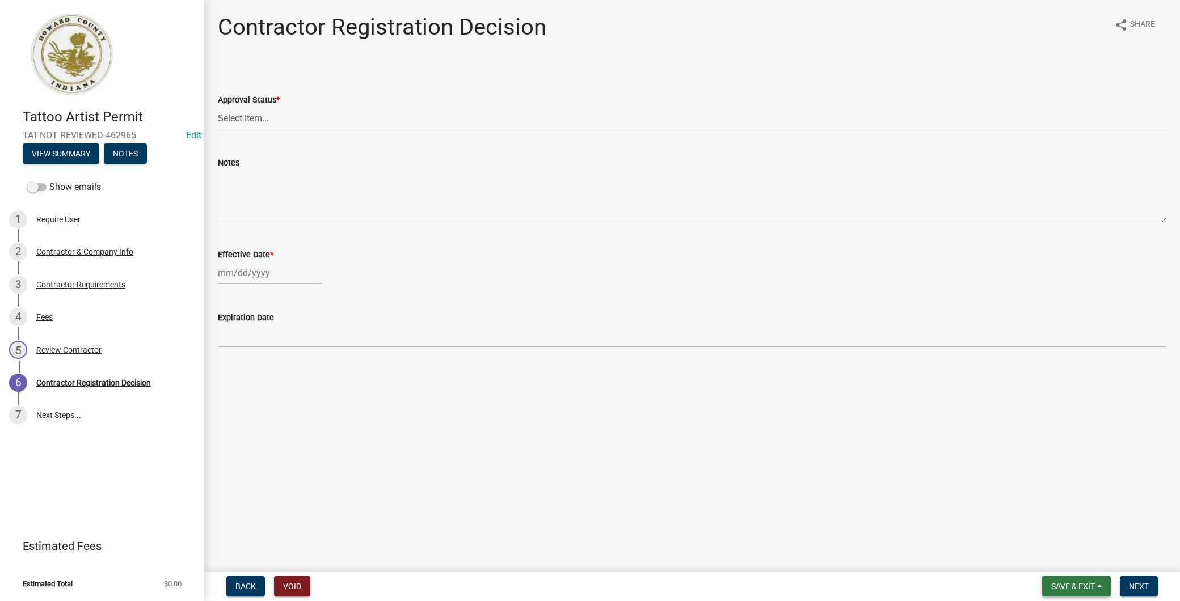
click at [1053, 579] on button "Save & Exit" at bounding box center [1076, 586] width 69 height 20
click at [1058, 555] on button "Save & Exit" at bounding box center [1065, 557] width 91 height 27
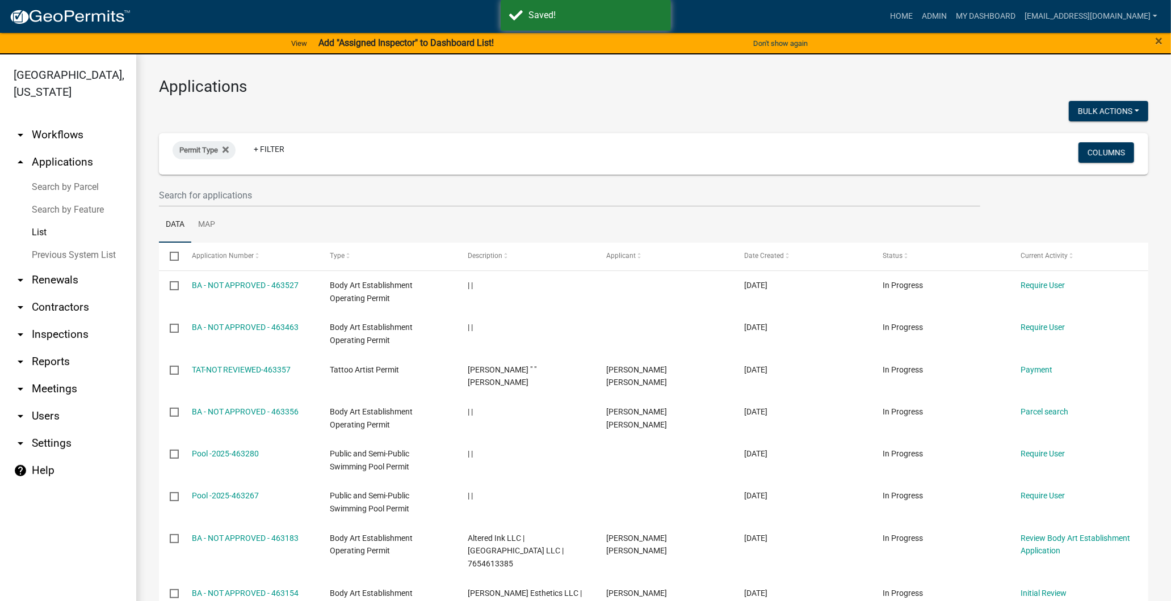
click at [55, 310] on link "arrow_drop_down Contractors" at bounding box center [68, 307] width 136 height 27
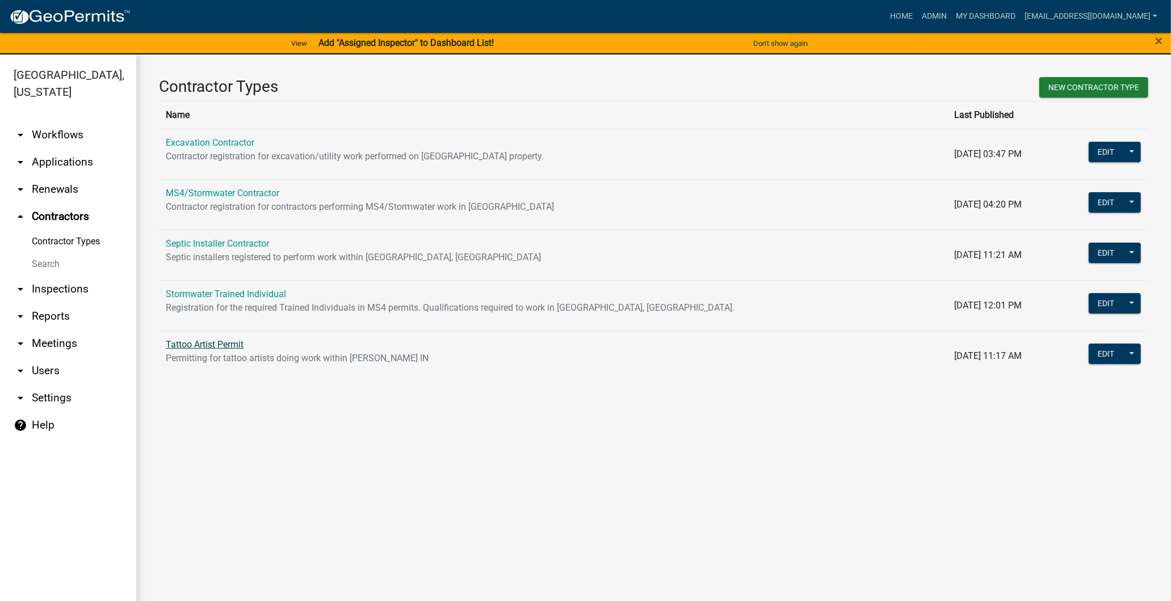
click at [216, 344] on link "Tattoo Artist Permit" at bounding box center [205, 344] width 78 height 11
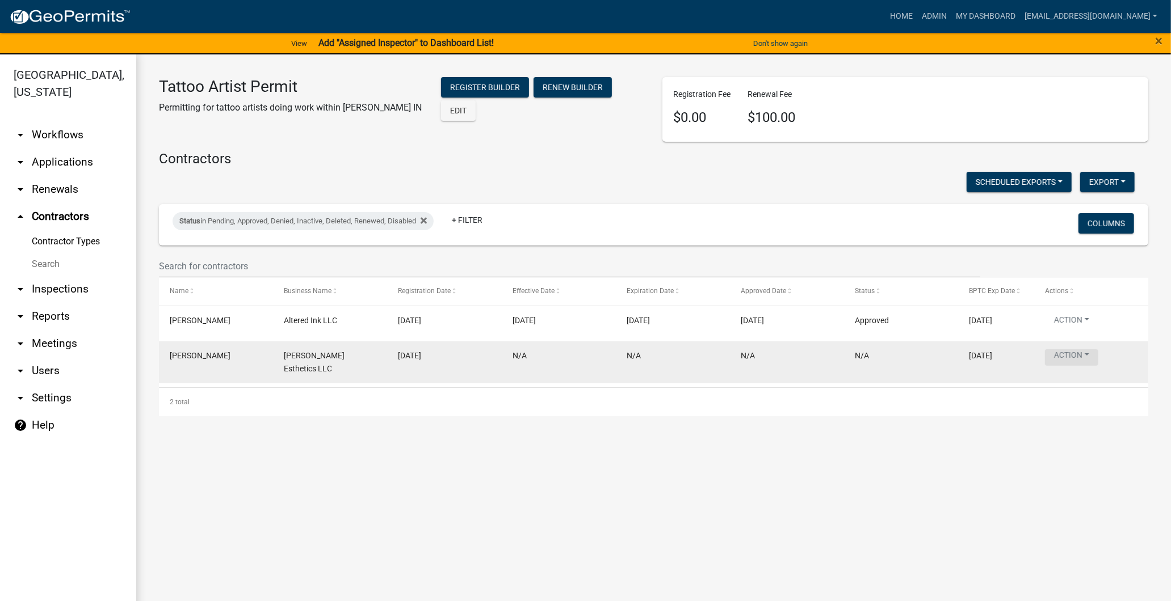
click at [1076, 360] on button "Action" at bounding box center [1071, 358] width 53 height 16
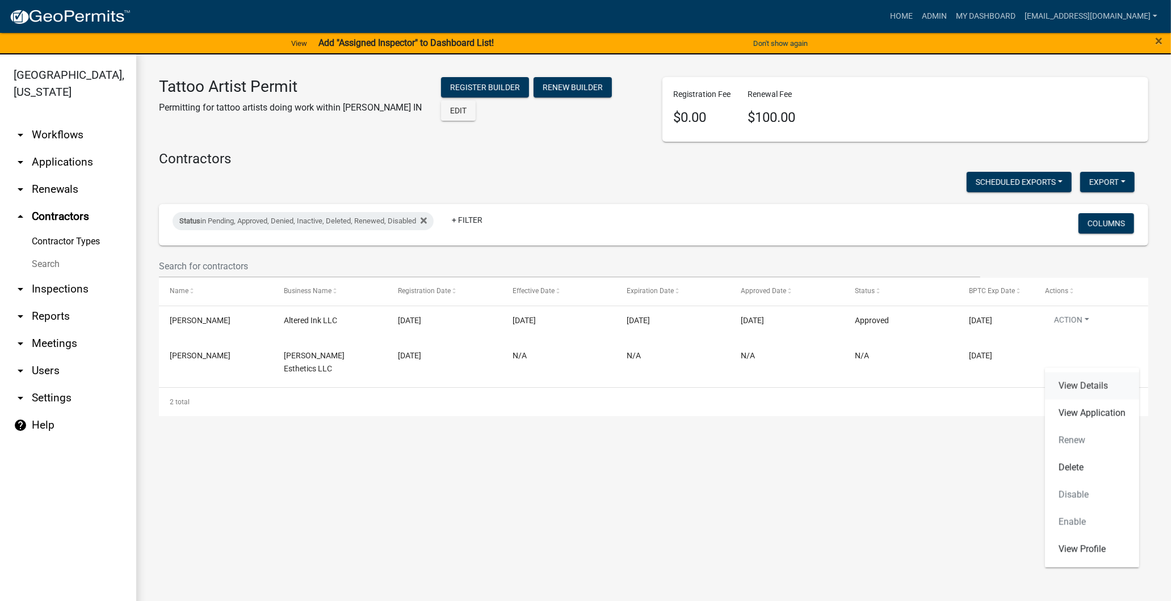
click at [1076, 382] on link "View Details" at bounding box center [1092, 386] width 94 height 27
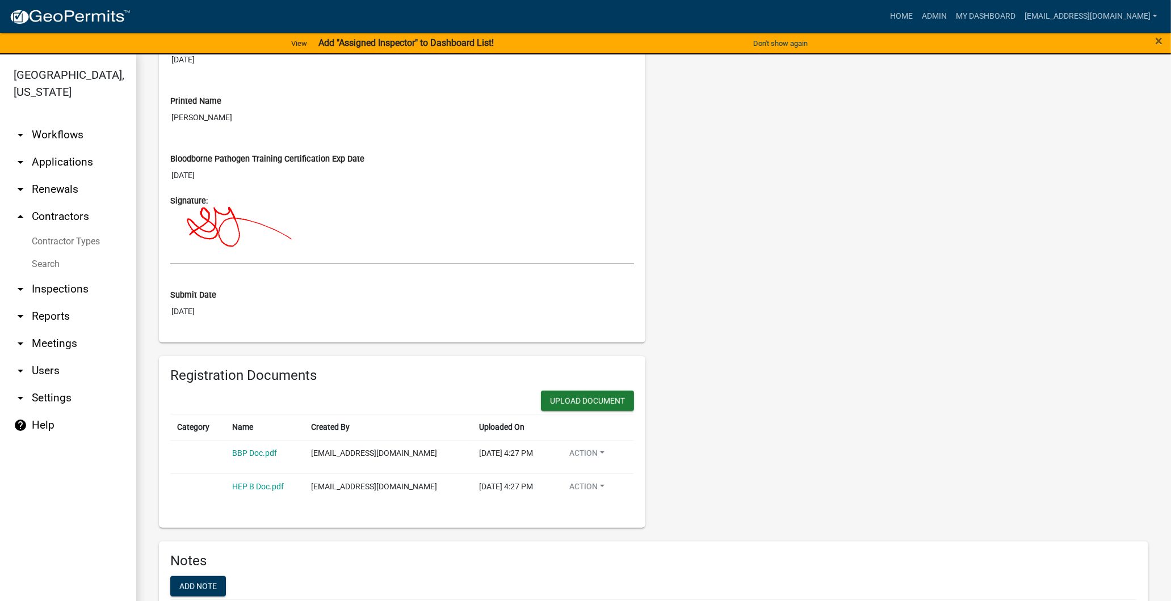
scroll to position [441, 0]
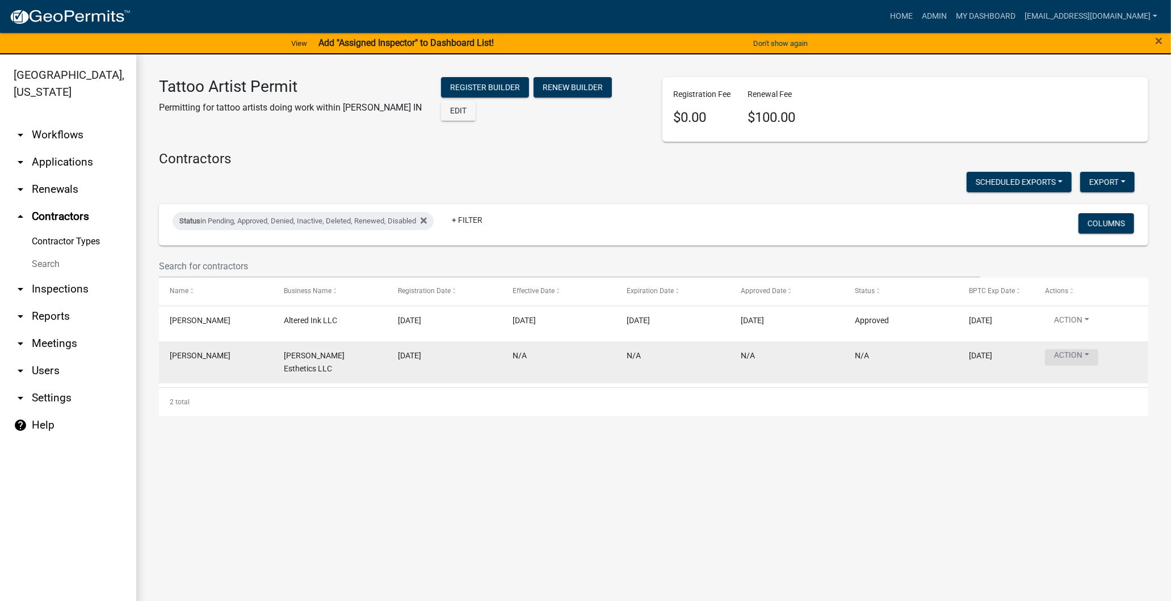
click at [1048, 350] on button "Action" at bounding box center [1071, 358] width 53 height 16
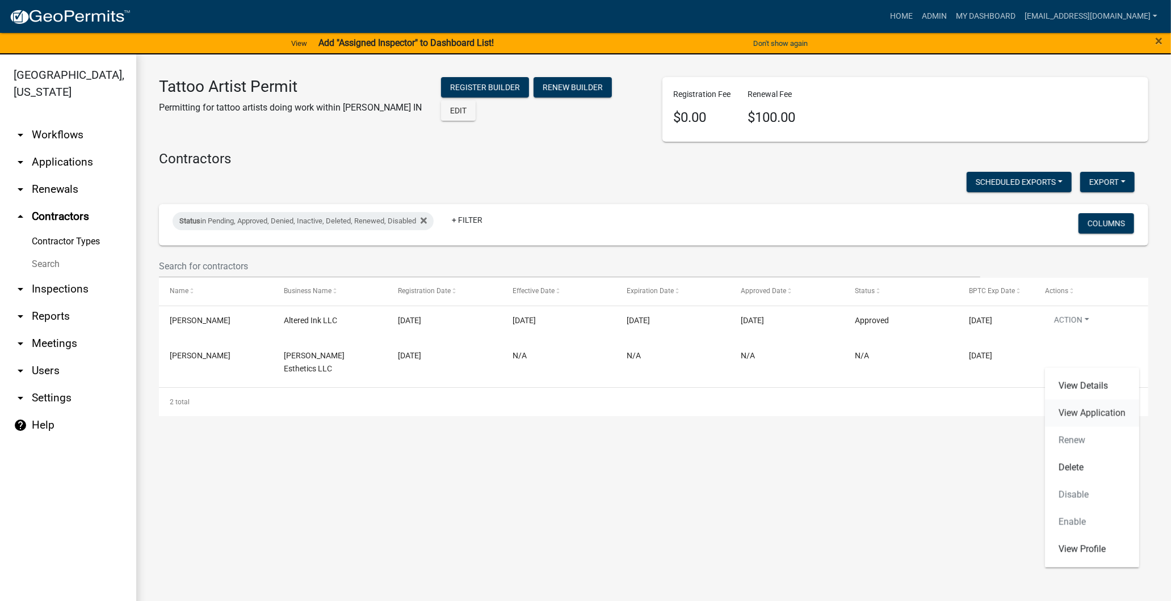
click at [1096, 407] on link "View Application" at bounding box center [1092, 413] width 94 height 27
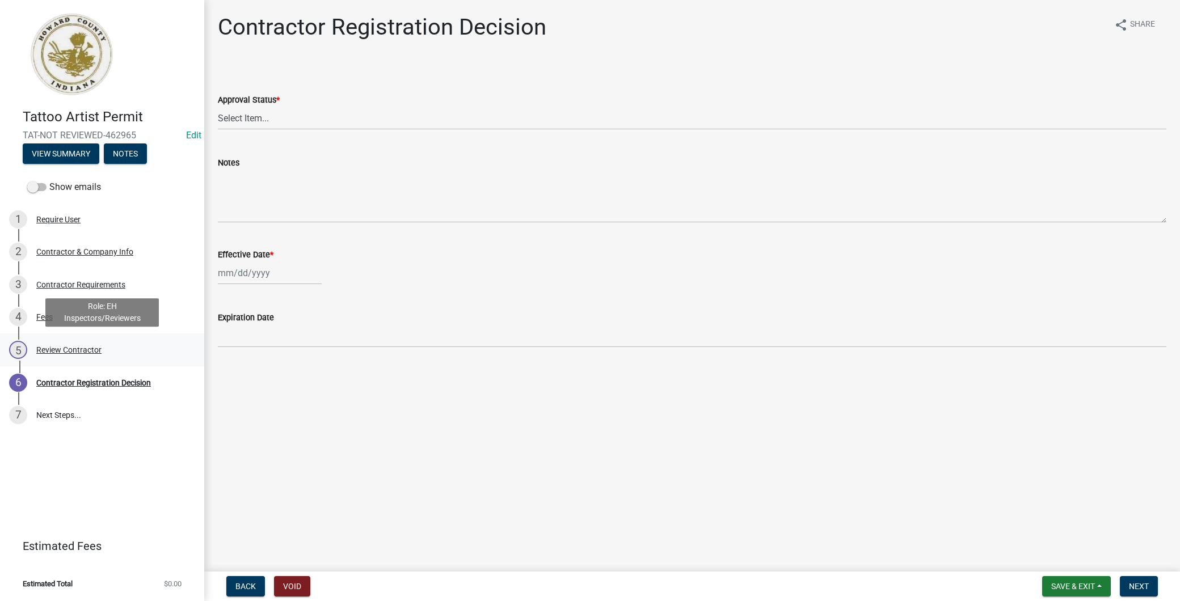
click at [140, 349] on div "5 Review Contractor" at bounding box center [97, 350] width 177 height 18
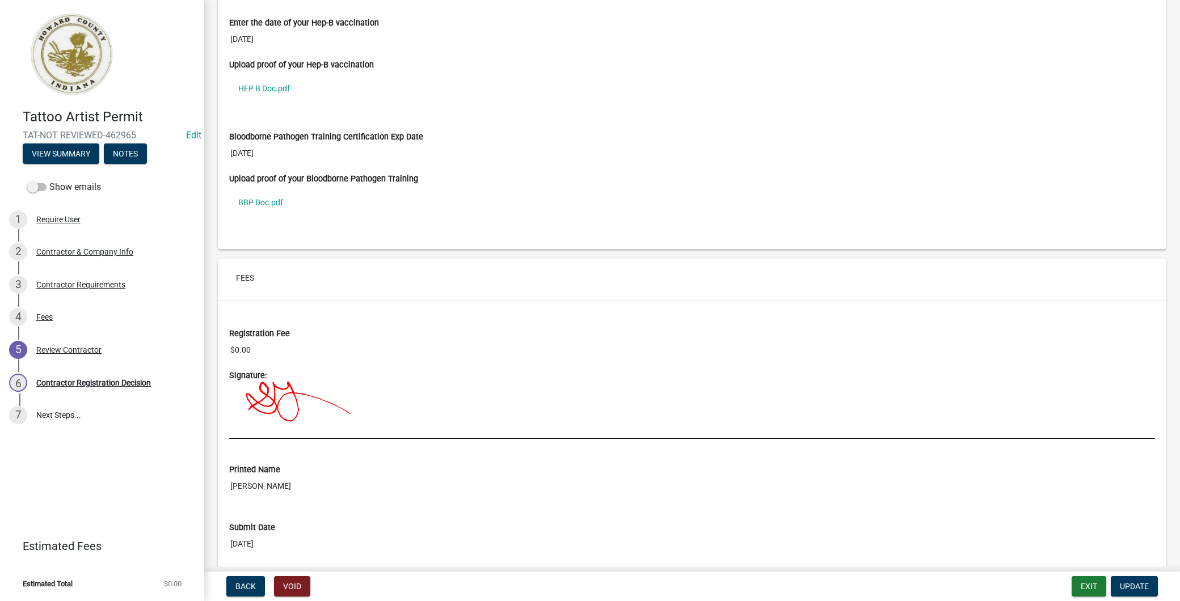
scroll to position [815, 0]
click at [133, 377] on div "6 Contractor Registration Decision" at bounding box center [97, 383] width 177 height 18
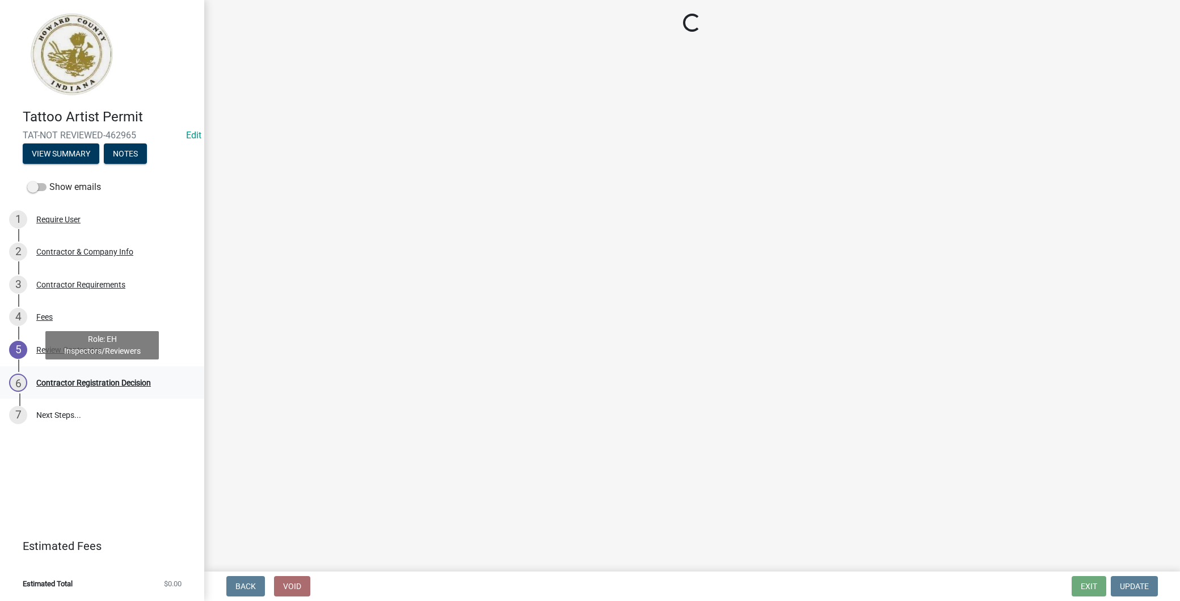
scroll to position [0, 0]
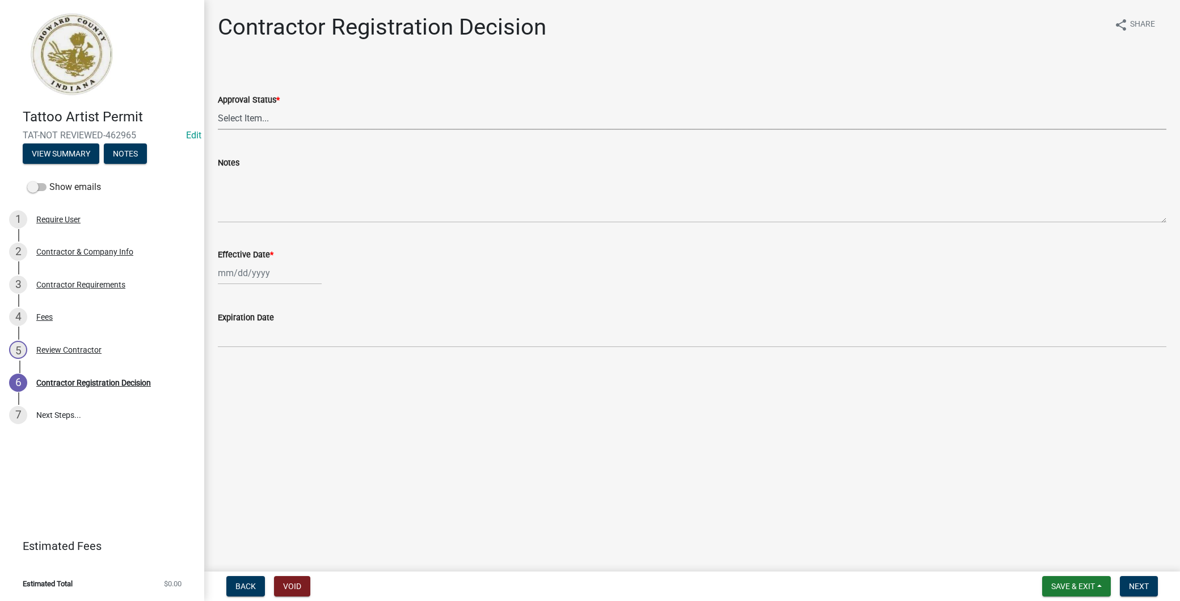
click at [304, 128] on select "Select Item... Approved Denied" at bounding box center [692, 118] width 949 height 23
click at [218, 107] on select "Select Item... Approved Denied" at bounding box center [692, 118] width 949 height 23
select select "4b86b809-39dd-4c68-9f3d-fdb3e7050482"
click at [263, 268] on div at bounding box center [270, 273] width 104 height 23
select select "8"
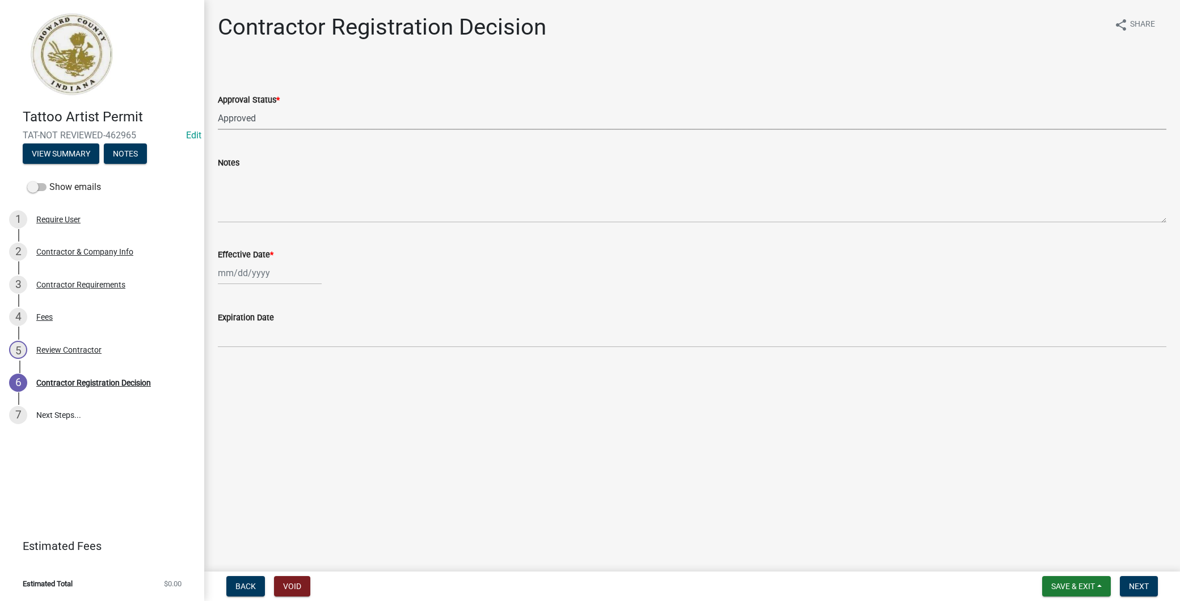
select select "2025"
click at [263, 369] on div "13" at bounding box center [265, 369] width 18 height 18
type input "[DATE]"
click at [1127, 592] on button "Next" at bounding box center [1139, 586] width 38 height 20
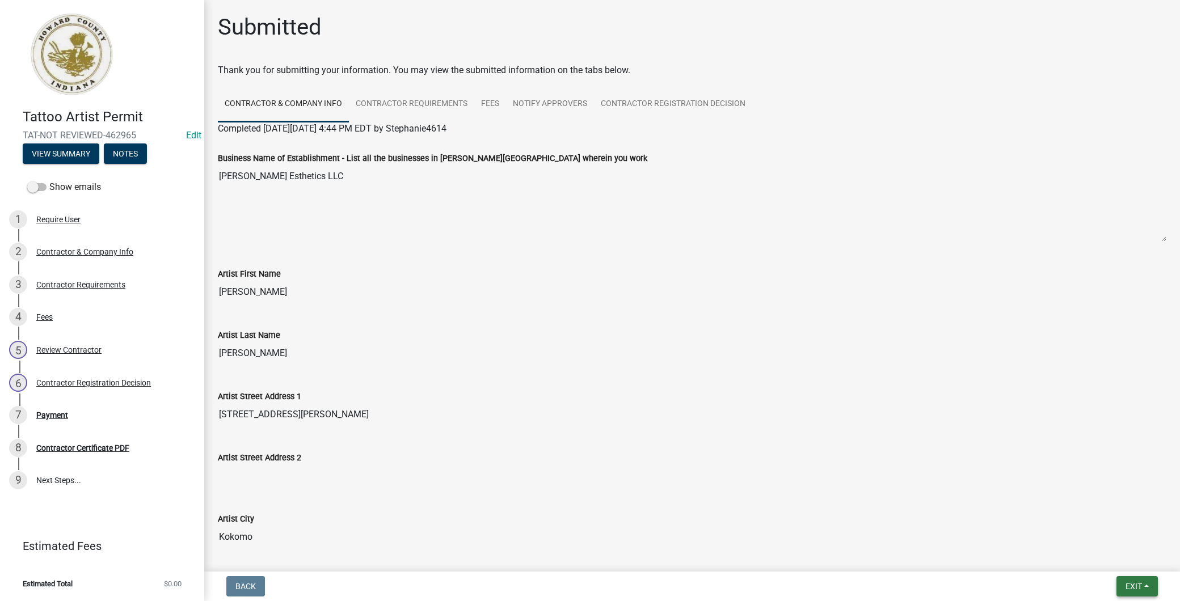
click at [1142, 583] on span "Exit" at bounding box center [1134, 586] width 16 height 9
click at [1122, 552] on button "Save & Exit" at bounding box center [1112, 557] width 91 height 27
